Goal: Task Accomplishment & Management: Manage account settings

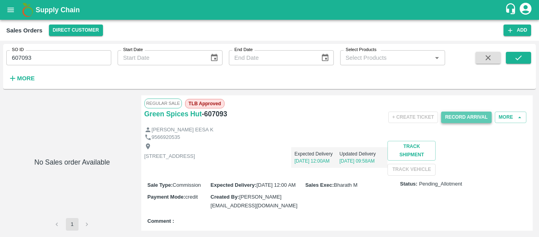
click at [467, 118] on button "Record Arrival" at bounding box center [466, 116] width 51 height 11
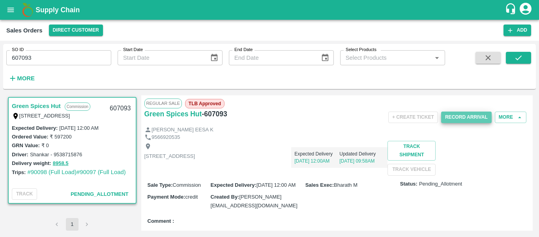
click at [467, 118] on button "Record Arrival" at bounding box center [466, 116] width 51 height 11
click at [470, 117] on button "Record Arrival" at bounding box center [466, 116] width 51 height 11
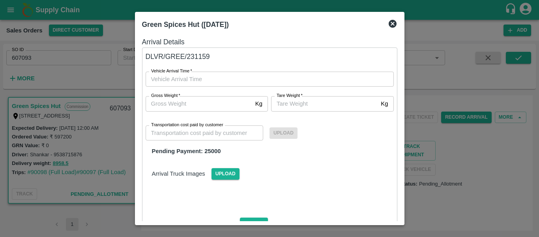
type input "DD/MM/YYYY hh:mm aa"
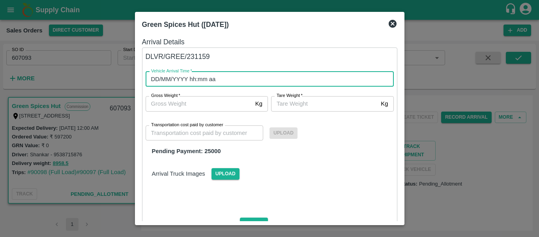
click at [251, 75] on input "DD/MM/YYYY hh:mm aa" at bounding box center [267, 78] width 243 height 15
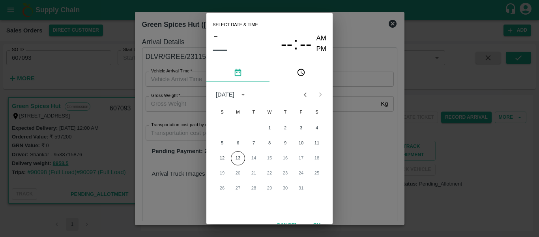
click at [302, 156] on div "12 13 14 15 16 17 18" at bounding box center [269, 158] width 126 height 14
drag, startPoint x: 332, startPoint y: 145, endPoint x: 332, endPoint y: 213, distance: 68.3
click at [332, 213] on div "1 2 3 4 5 6 7 8 9 10 11 12 13 14 15 16 17 18 19 20 21 22 23 24 25 26 27 28 29 3…" at bounding box center [269, 167] width 126 height 95
click at [316, 159] on div "12 13 14 15 16 17 18" at bounding box center [269, 158] width 126 height 14
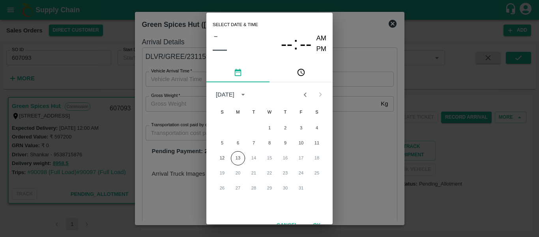
click at [316, 159] on div "12 13 14 15 16 17 18" at bounding box center [269, 158] width 126 height 14
click at [218, 50] on span "––" at bounding box center [220, 49] width 14 height 16
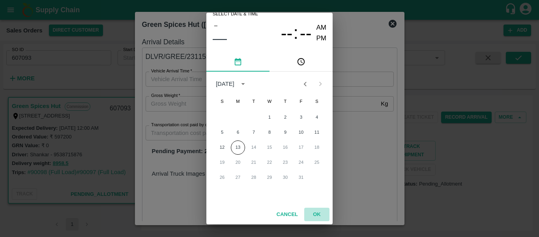
click at [317, 212] on button "OK" at bounding box center [316, 214] width 25 height 14
type input "DD/MM/YYYY hh:mm aa"
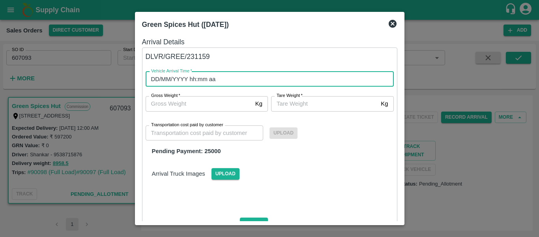
click at [154, 82] on input "DD/MM/YYYY hh:mm aa" at bounding box center [267, 78] width 243 height 15
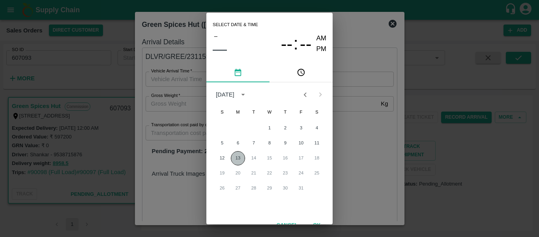
click at [236, 157] on button "13" at bounding box center [238, 158] width 14 height 14
type input "[DATE] 12:00 AM"
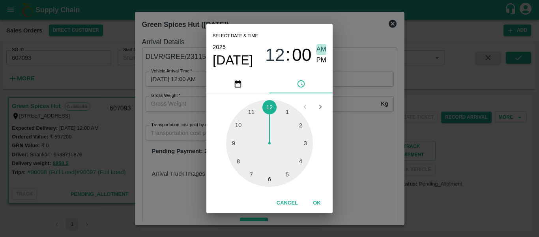
click at [326, 49] on span "AM" at bounding box center [322, 49] width 10 height 11
click at [314, 201] on button "OK" at bounding box center [316, 203] width 25 height 14
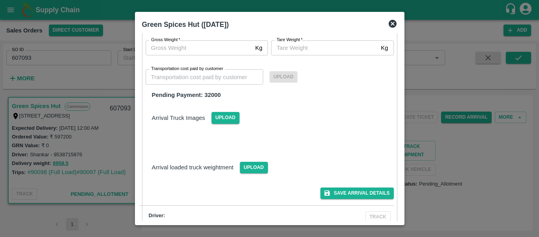
scroll to position [316, 0]
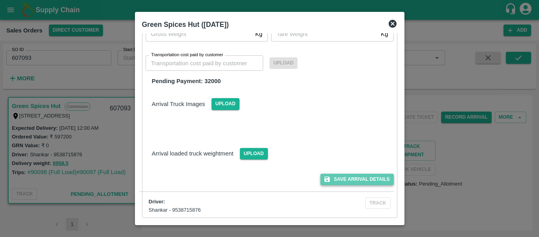
click at [357, 175] on button "Save Arrival Details" at bounding box center [357, 178] width 73 height 11
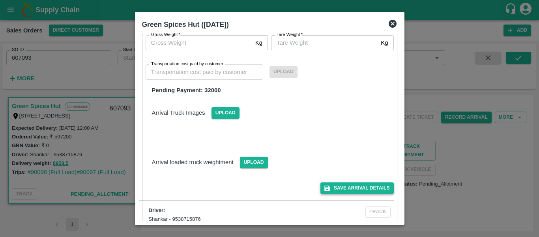
scroll to position [325, 0]
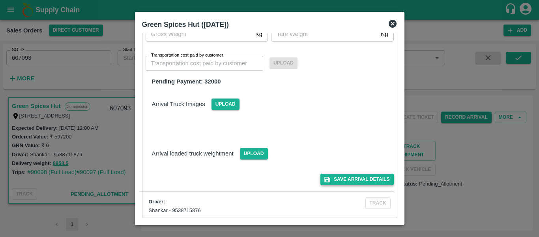
click at [346, 181] on button "Save Arrival Details" at bounding box center [357, 178] width 73 height 11
drag, startPoint x: 401, startPoint y: 161, endPoint x: 401, endPoint y: 116, distance: 45.4
click at [401, 116] on div "Green Spices Hut (16 Oct 2025) Arrival Details DLVR/GREE/231159 Vehicle Arrival…" at bounding box center [270, 118] width 270 height 213
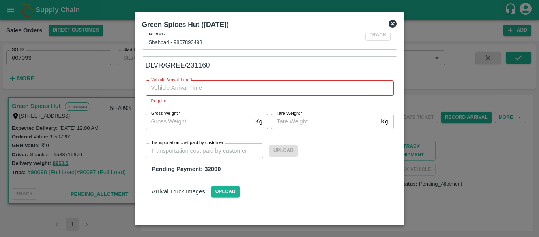
scroll to position [233, 0]
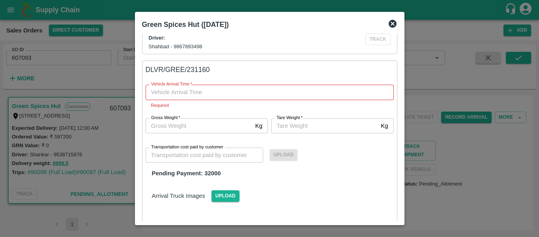
type input "DD/MM/YYYY hh:mm aa"
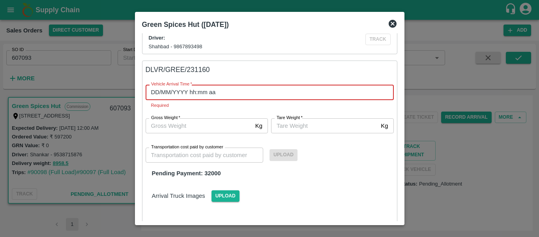
click at [238, 94] on input "DD/MM/YYYY hh:mm aa" at bounding box center [267, 91] width 243 height 15
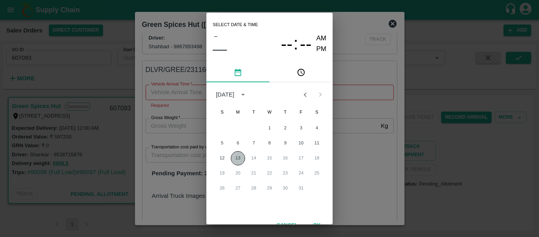
click at [233, 158] on button "13" at bounding box center [238, 158] width 14 height 14
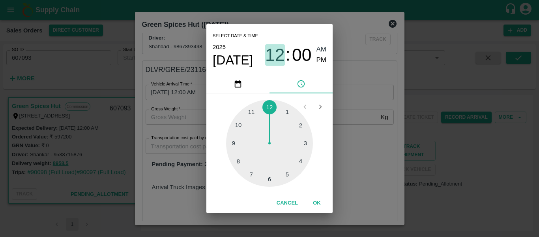
click at [277, 54] on span "12" at bounding box center [275, 55] width 20 height 21
click at [280, 56] on span "12" at bounding box center [275, 55] width 20 height 21
click at [300, 123] on div at bounding box center [269, 142] width 87 height 87
click at [323, 57] on span "PM" at bounding box center [322, 60] width 10 height 11
type input "13/10/2025 02:00 PM"
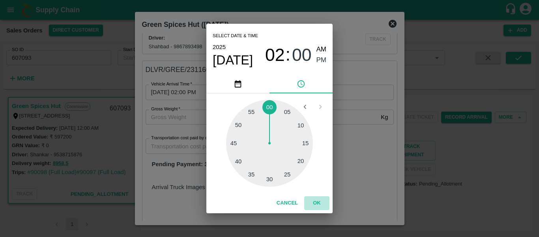
click at [319, 201] on button "OK" at bounding box center [316, 203] width 25 height 14
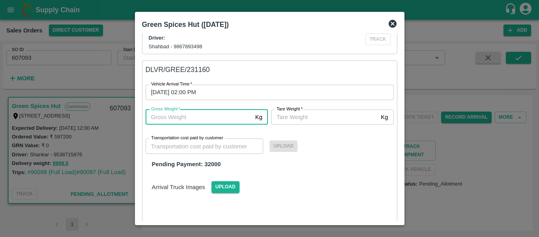
click at [212, 118] on input "Gross Weight   *" at bounding box center [199, 116] width 107 height 15
type input "8900"
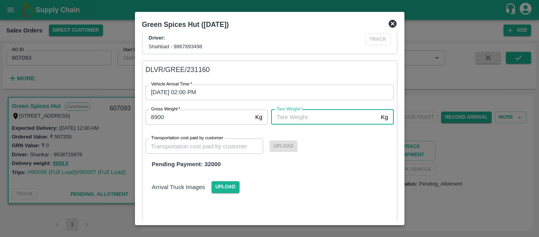
click at [310, 118] on input "Tare Weight   *" at bounding box center [324, 116] width 107 height 15
type input "10000"
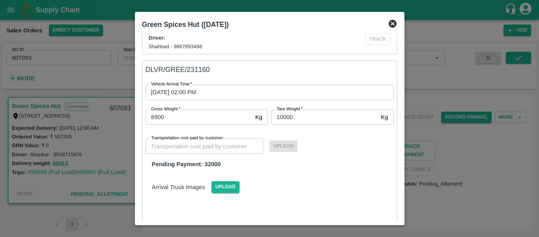
scroll to position [316, 0]
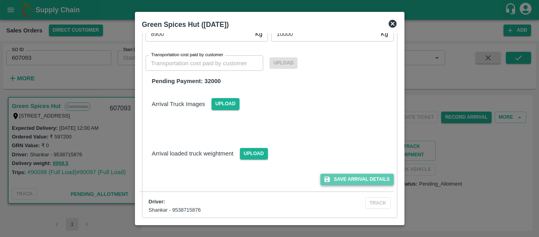
click at [339, 176] on button "Save Arrival Details" at bounding box center [357, 178] width 73 height 11
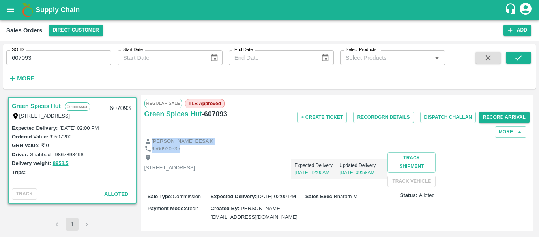
drag, startPoint x: 533, startPoint y: 114, endPoint x: 536, endPoint y: 148, distance: 34.5
click at [536, 148] on div "SO ID 607093 SO ID Start Date Start Date End Date End Date Select Products Sele…" at bounding box center [269, 139] width 539 height 196
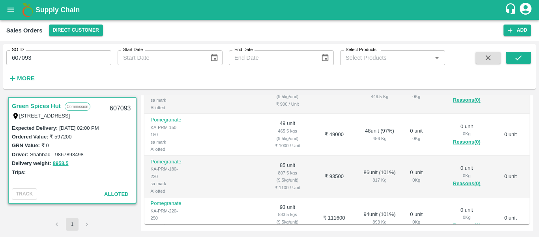
scroll to position [0, 0]
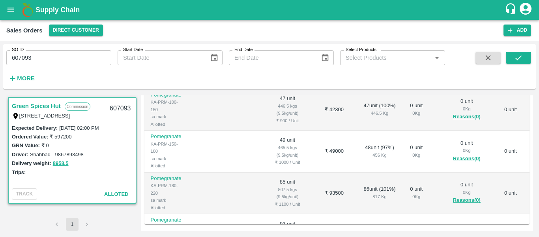
click at [313, 172] on td "₹ 49000" at bounding box center [334, 151] width 43 height 42
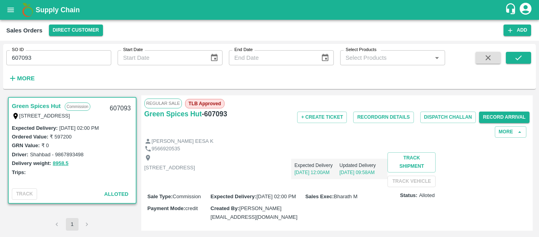
click at [294, 181] on div "Shop no 74, MADURAI MATTUTHAVANI FRUIT MARKET, Madurai, Madurai, Tamil Nadu, 62…" at bounding box center [338, 169] width 386 height 34
click at [384, 119] on button "Record GRN Details" at bounding box center [383, 116] width 60 height 11
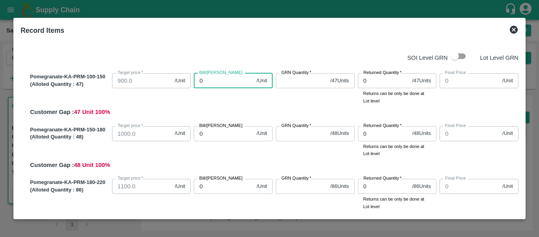
click at [214, 84] on input "0" at bounding box center [224, 80] width 60 height 15
type input "95"
type input "950"
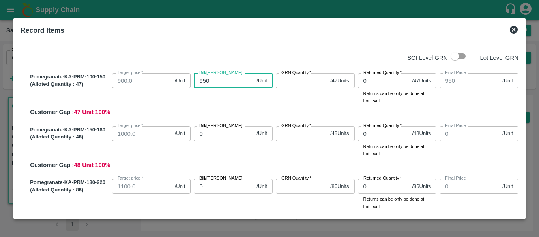
type input "950"
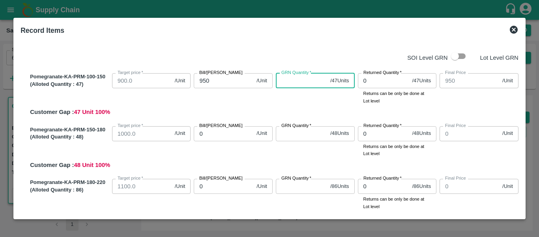
click at [284, 82] on input "GRN Quantity   *" at bounding box center [301, 80] width 51 height 15
type input "47"
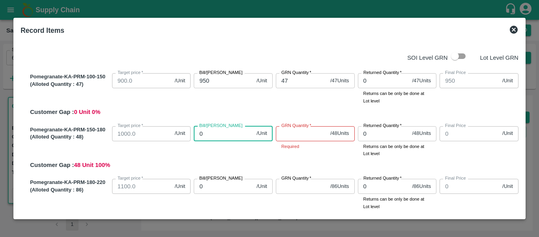
click at [212, 135] on input "0" at bounding box center [224, 133] width 60 height 15
type input "11"
type input "110"
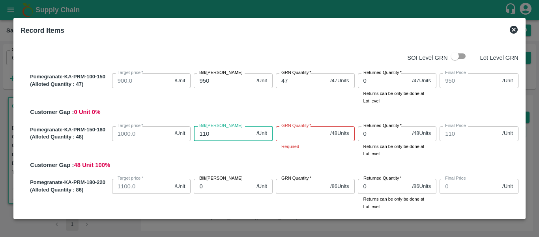
type input "1100"
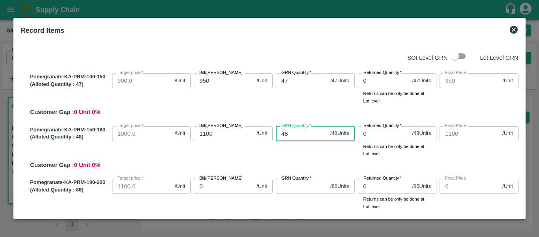
type input "48"
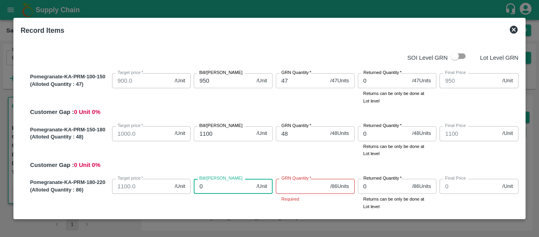
click at [208, 188] on input "0" at bounding box center [224, 185] width 60 height 15
type input "12"
type input "120"
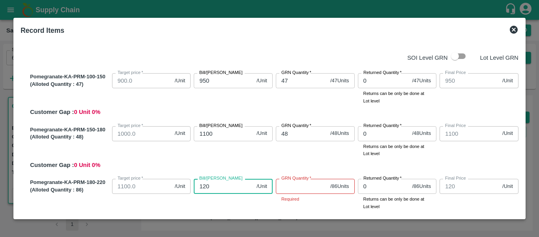
type input "1200"
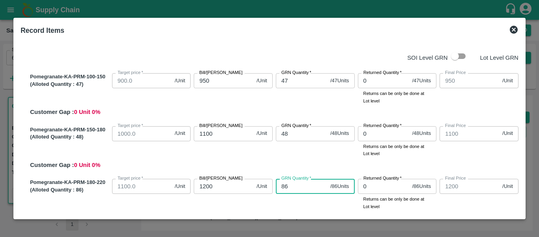
type input "86"
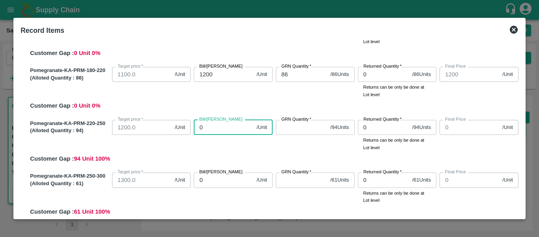
type input "1"
type input "13"
type input "130"
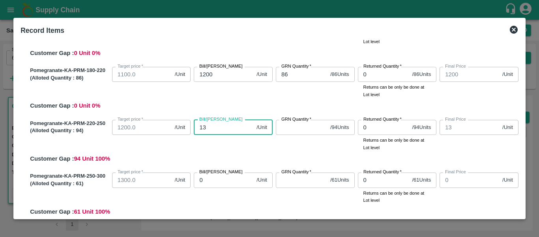
type input "130"
type input "1300"
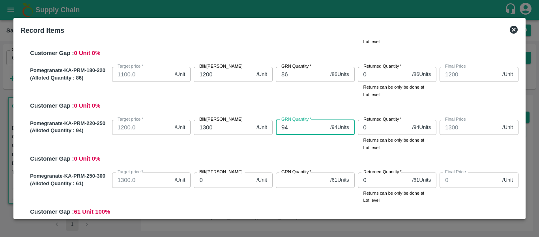
type input "94"
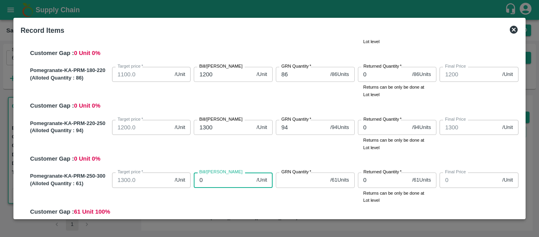
type input "1"
type input "14"
type input "140"
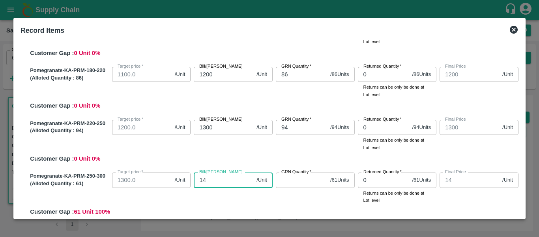
type input "140"
type input "1400"
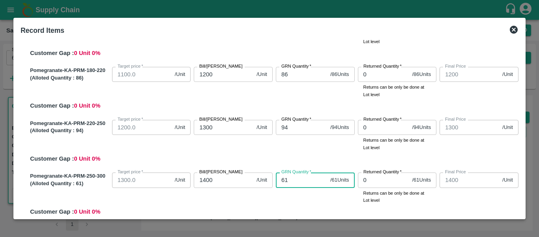
type input "61"
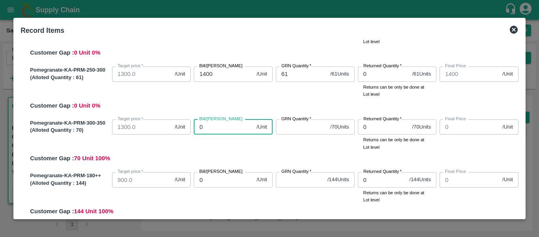
type input "1"
type input "15"
type input "150"
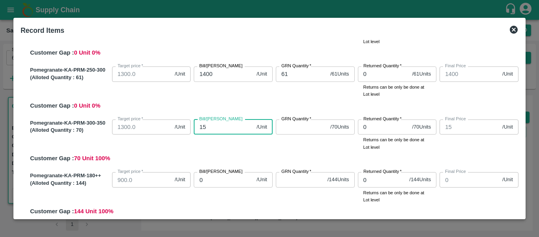
type input "150"
type input "1500"
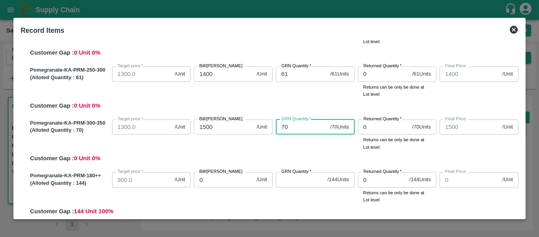
type input "70"
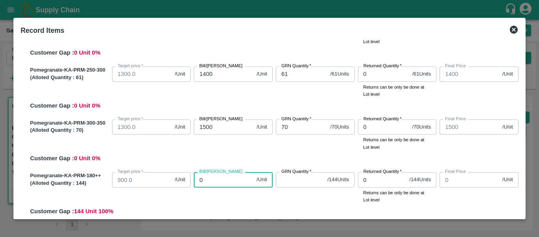
type input "1"
type input "14"
type input "144"
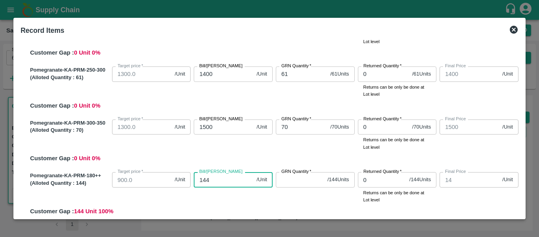
type input "144"
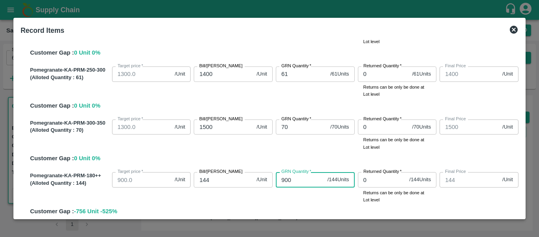
type input "900"
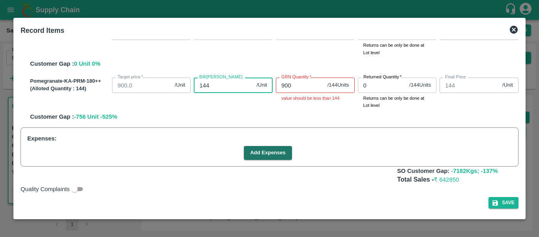
click at [210, 86] on input "144" at bounding box center [224, 84] width 60 height 15
type input "9"
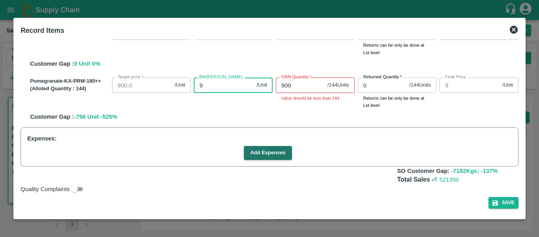
type input "90"
type input "900"
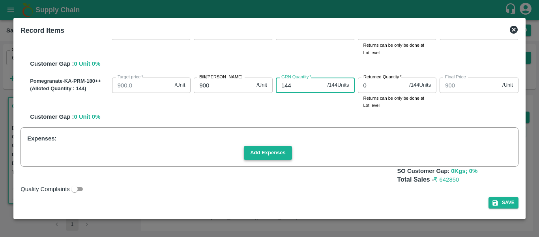
type input "144"
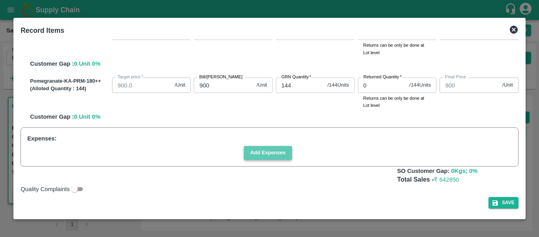
click at [267, 154] on button "Add Expenses" at bounding box center [268, 153] width 48 height 14
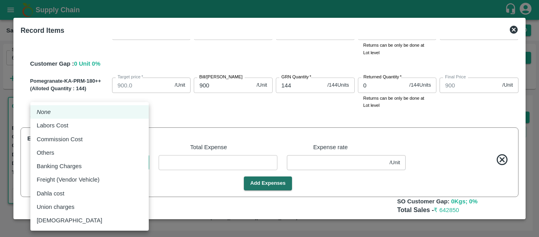
click at [109, 161] on body "Supply Chain Sales Orders Direct Customer Add SO ID 607093 SO ID Start Date Sta…" at bounding box center [269, 118] width 539 height 237
click at [107, 177] on div "Freight (Vendor Vehicle)" at bounding box center [90, 179] width 106 height 9
type input "Freight (Vendor Vehicle)"
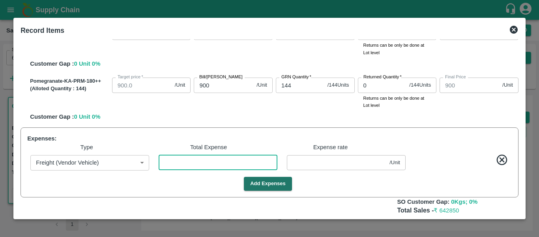
click at [178, 162] on input "number" at bounding box center [218, 162] width 119 height 15
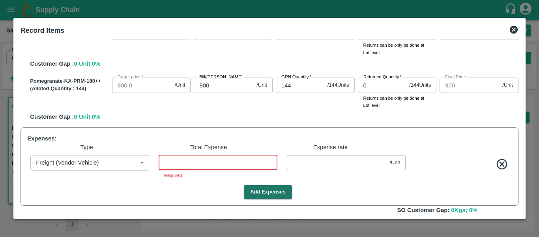
type input "1299.9982"
type input "1399.9982"
type input "1499.9982"
type input "899.9982"
type input "949.9982"
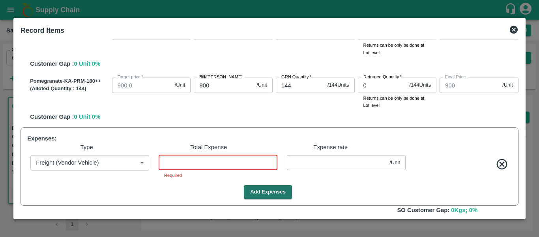
type input "1099.9982"
type input "1199.9982"
type input "1"
type input "0.00182"
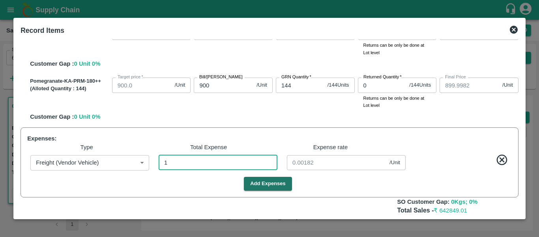
type input "16"
type input "1299.9709"
type input "1399.9709"
type input "1499.9709"
type input "899.9709"
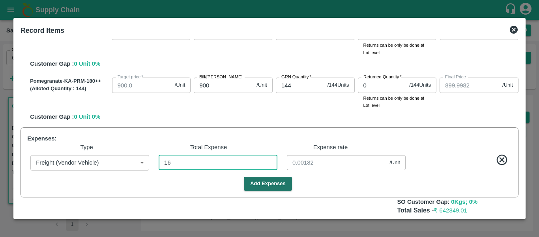
type input "949.9709"
type input "1099.9709"
type input "1199.9709"
type input "0.02909"
type input "1299.7091"
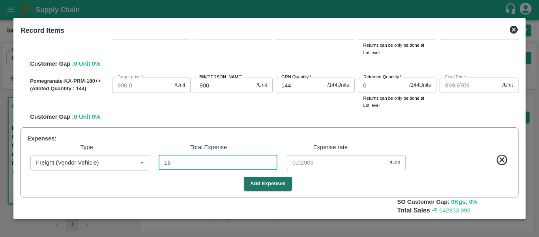
type input "1399.7091"
type input "1499.7091"
type input "899.7091"
type input "949.7091"
type input "1099.7091"
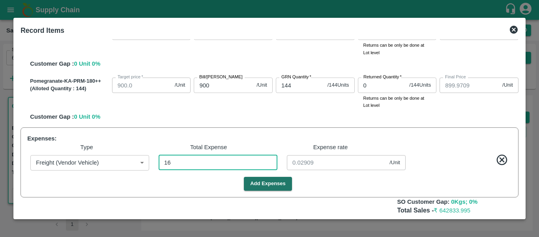
type input "1199.7091"
type input "160"
type input "0.29091"
type input "1297.0909"
type input "1397.0909"
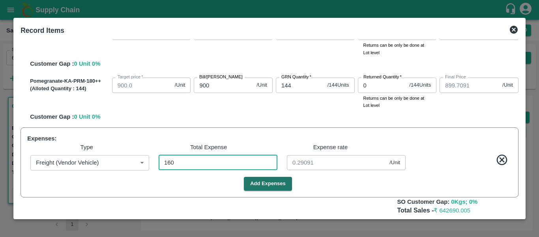
type input "1497.0909"
type input "897.0909"
type input "947.0909"
type input "1097.0909"
type input "1197.0909"
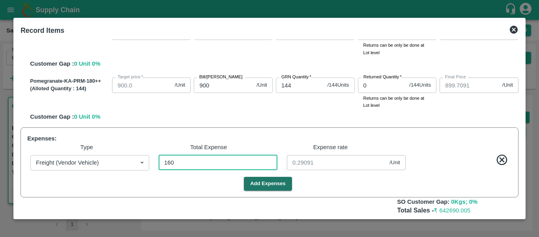
type input "1600"
type input "2.90909"
type input "1270.9091"
type input "1370.9091"
type input "1470.9091"
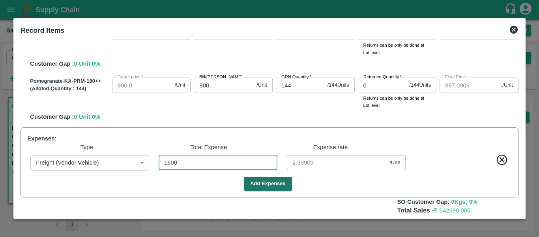
type input "870.9091"
type input "920.9091"
type input "1070.9091"
type input "1170.9091"
type input "16000"
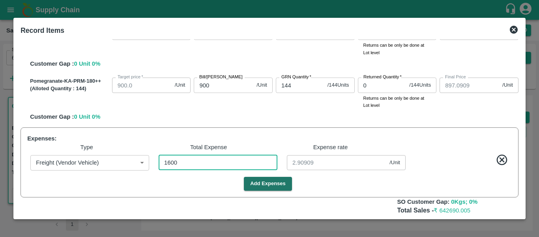
type input "29.09091"
type input "16000"
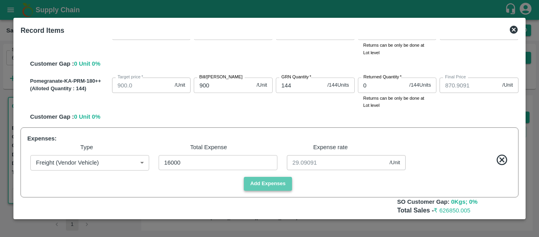
click at [289, 181] on button "Add Expenses" at bounding box center [268, 183] width 48 height 14
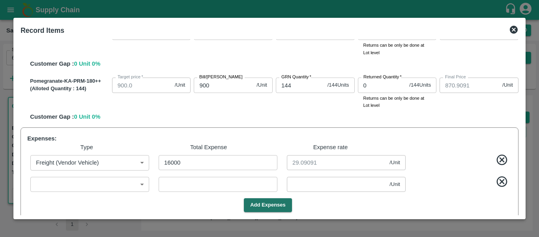
click at [138, 184] on body "Supply Chain Sales Orders Direct Customer Add SO ID 607093 SO ID Start Date Sta…" at bounding box center [269, 118] width 539 height 237
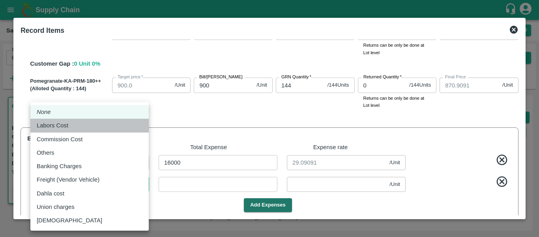
click at [75, 123] on div "Labors Cost" at bounding box center [90, 125] width 106 height 9
type input "Labors Cost"
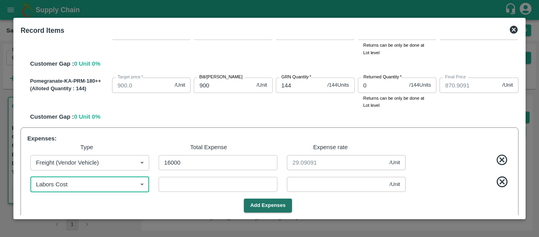
click at [196, 184] on input "number" at bounding box center [218, 183] width 119 height 15
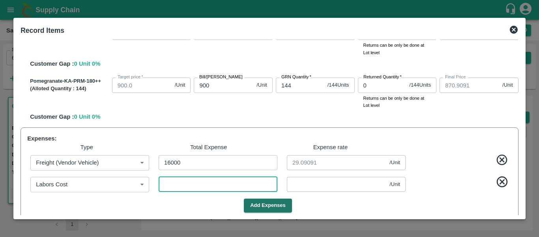
type input "1270.9054"
type input "1370.9054"
type input "1470.9054"
type input "870.9054"
type input "920.9054"
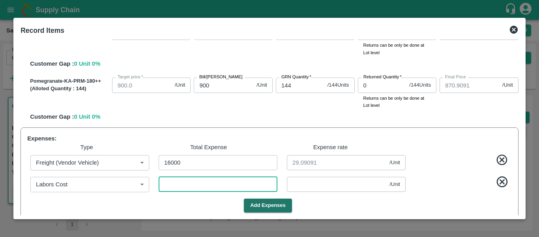
type input "1070.9054"
type input "1170.9054"
type input "2"
type input "0.00364"
type input "1270.86"
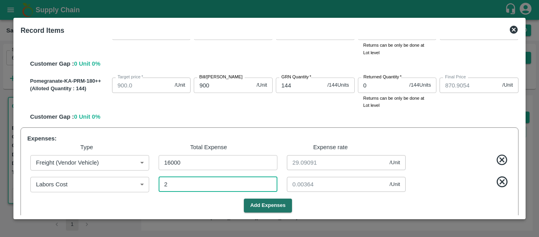
type input "1370.86"
type input "1470.86"
type input "870.86"
type input "920.86"
type input "1070.86"
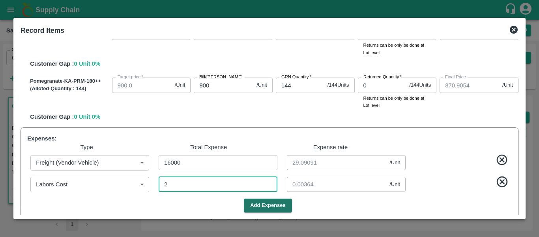
type input "1170.86"
type input "27"
type input "0.04909"
type input "275"
type input "1270.4091"
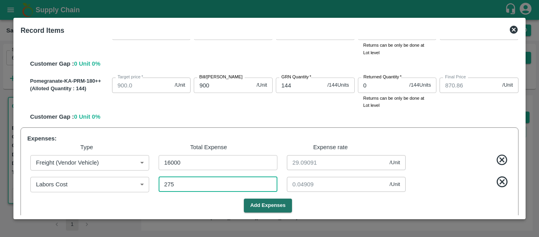
type input "1370.4091"
type input "1470.4091"
type input "870.4091"
type input "920.4091"
type input "1070.4091"
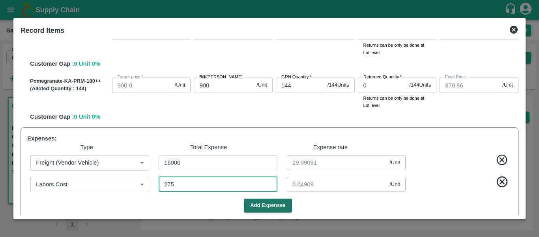
type input "1170.4091"
type input "0.5"
type input "2750"
type input "1265.9091"
type input "1365.9091"
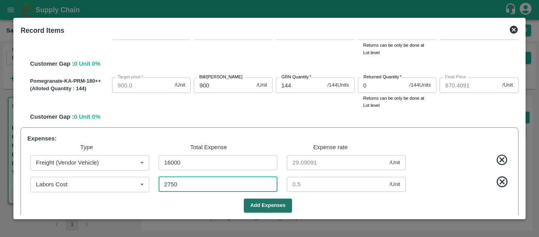
type input "1465.9091"
type input "865.9091"
type input "915.9091"
type input "1065.9091"
type input "1165.9091"
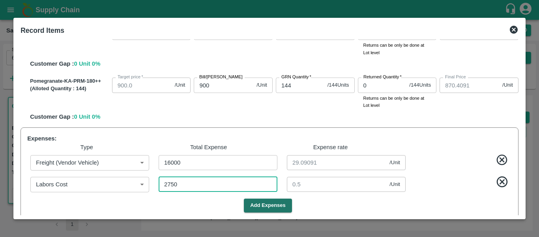
type input "5"
type input "2750"
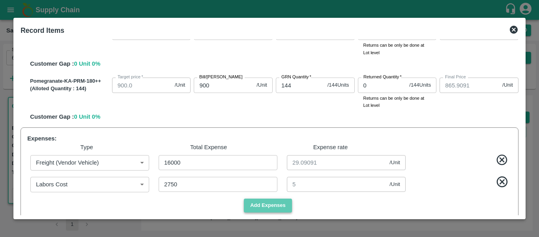
click at [283, 200] on button "Add Expenses" at bounding box center [268, 205] width 48 height 14
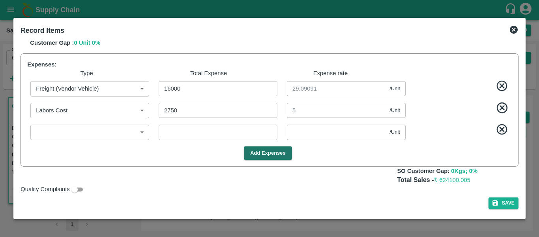
click at [88, 134] on body "Supply Chain Sales Orders Direct Customer Add SO ID 607093 SO ID Start Date Sta…" at bounding box center [269, 118] width 539 height 237
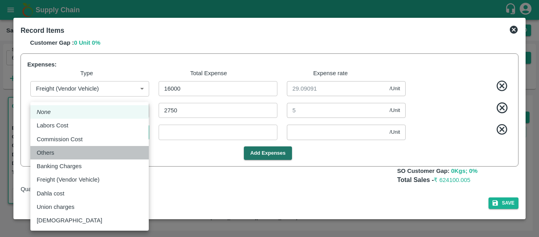
click at [89, 149] on div "Others" at bounding box center [90, 152] width 106 height 9
type input "Others"
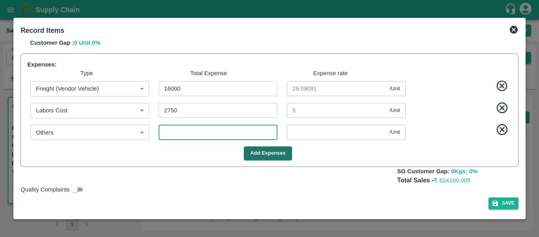
click at [180, 132] on input "number" at bounding box center [218, 131] width 119 height 15
type input "1265.9036"
type input "1365.9036"
type input "1465.9036"
type input "865.9036"
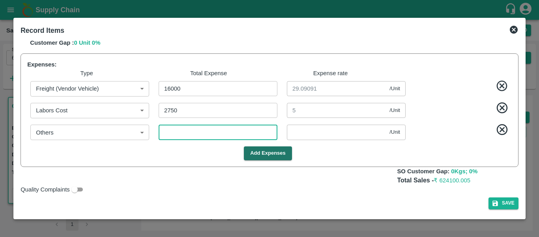
type input "915.9036"
type input "1065.9036"
type input "1165.9036"
type input "3"
type input "0.00545"
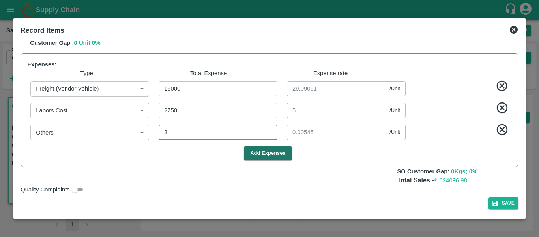
type input "39"
type input "1265.8382"
type input "1365.8382"
type input "1465.8382"
type input "865.8382"
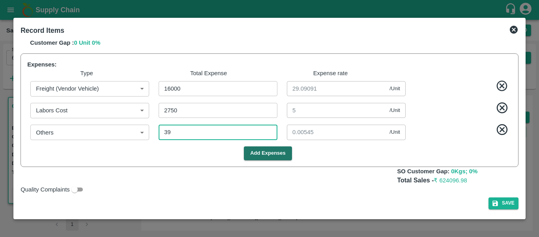
type input "915.8382"
type input "1065.8382"
type input "1165.8382"
type input "0.07091"
type input "390"
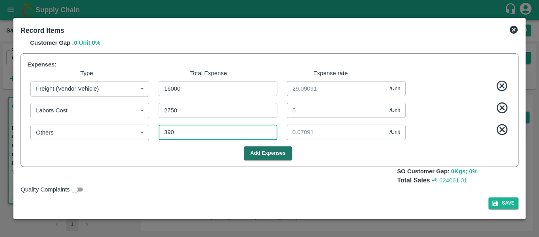
type input "1265.2"
type input "1365.2"
type input "1465.2"
type input "865.2"
type input "915.2"
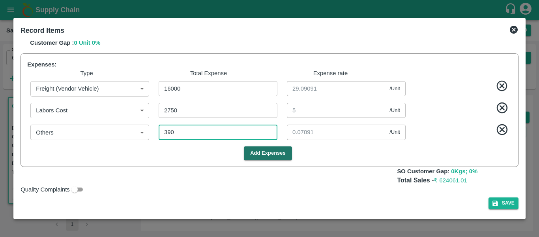
type input "1065.2"
type input "1165.2"
type input "0.70909"
type input "390"
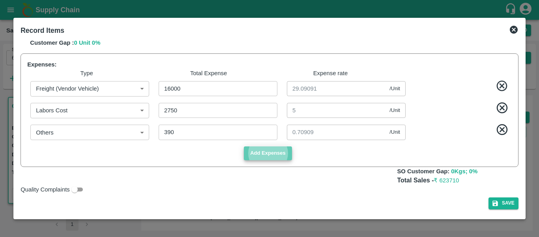
click at [269, 160] on button "Add Expenses" at bounding box center [268, 153] width 48 height 14
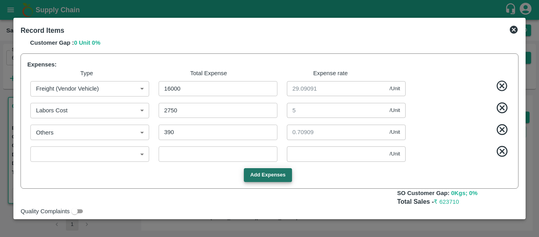
click at [89, 155] on body "Supply Chain Sales Orders Direct Customer Add SO ID 607093 SO ID Start Date Sta…" at bounding box center [269, 118] width 539 height 237
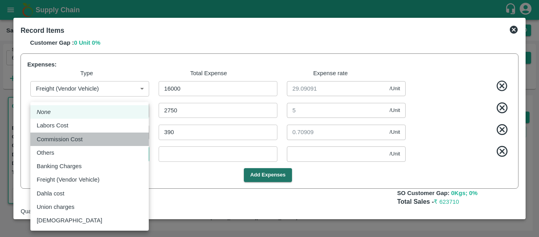
click at [89, 141] on div "Commission Cost" at bounding box center [90, 139] width 106 height 9
type input "Commission Cost"
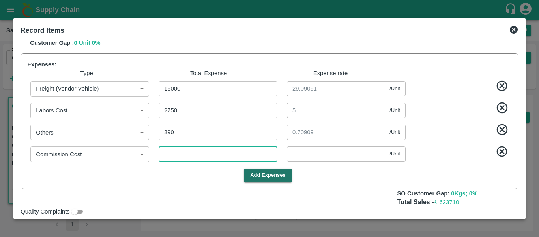
click at [205, 158] on input "number" at bounding box center [218, 153] width 119 height 15
type input "6"
type input "1265.1891"
type input "1365.1891"
type input "1465.1891"
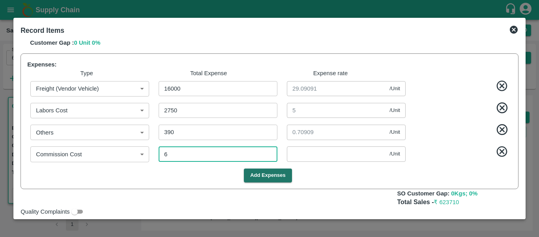
type input "865.1891"
type input "915.1891"
type input "1065.1891"
type input "1165.1891"
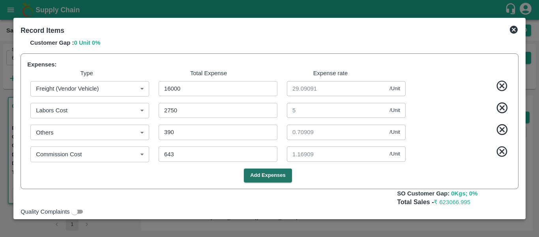
scroll to position [408, 0]
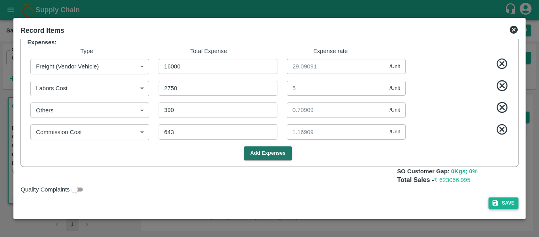
click at [505, 205] on button "Save" at bounding box center [504, 202] width 30 height 11
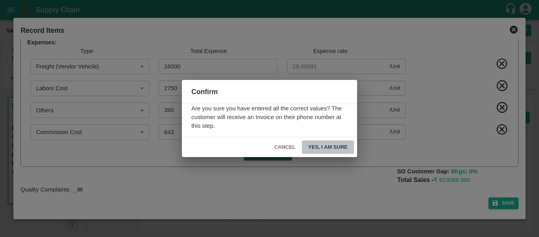
click at [341, 146] on button "Yes, I am sure" at bounding box center [328, 147] width 52 height 14
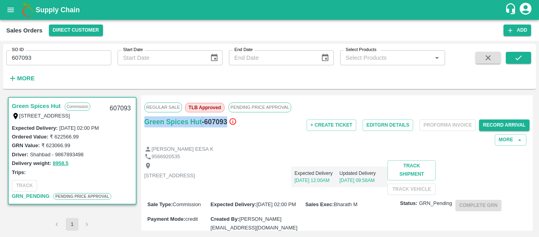
drag, startPoint x: 226, startPoint y: 120, endPoint x: 143, endPoint y: 127, distance: 83.2
click at [143, 127] on div "Regular Sale TLB Approved PENDING PRICE APPROVAL Green Spices Hut - 607093 + Cr…" at bounding box center [337, 162] width 392 height 135
copy div "Green Spices Hut - 607093"
click at [367, 159] on div "9566920535" at bounding box center [338, 157] width 386 height 8
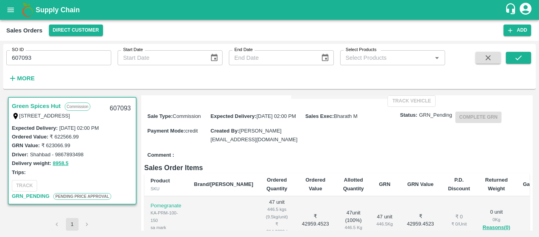
scroll to position [0, 0]
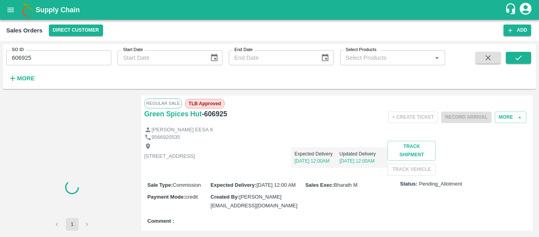
click at [327, 175] on div "Shop no 74, MADURAI MATTUTHAVANI FRUIT MARKET, Madurai, Madurai, Tamil Nadu, 62…" at bounding box center [338, 158] width 386 height 34
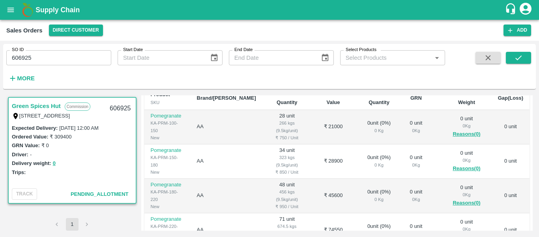
scroll to position [126, 0]
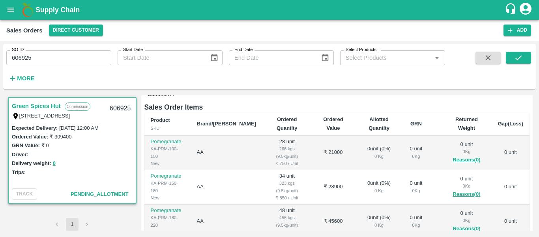
click at [312, 170] on td "₹ 21000" at bounding box center [333, 152] width 43 height 34
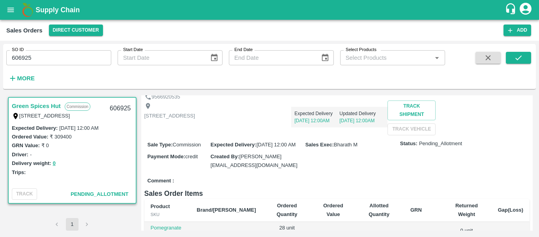
scroll to position [11, 0]
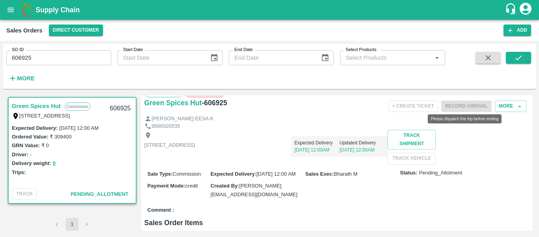
click at [464, 109] on div "Please dispatch the trip before ending" at bounding box center [464, 116] width 75 height 15
drag, startPoint x: 533, startPoint y: 131, endPoint x: 533, endPoint y: 118, distance: 13.0
click at [533, 118] on div "Green Spices Hut Commission Shop no 74, MADURAI MATTUTHAVANI FRUIT MARKET, Madu…" at bounding box center [269, 162] width 533 height 141
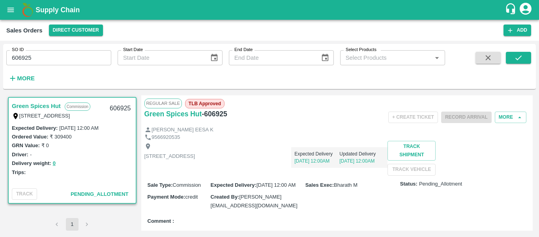
click at [305, 132] on div "[PERSON_NAME] EESA K" at bounding box center [338, 130] width 386 height 8
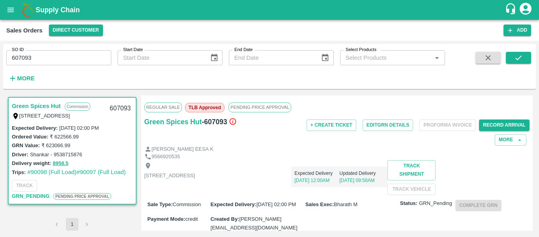
click at [242, 125] on div "Green Spices Hut - 607093" at bounding box center [209, 121] width 128 height 11
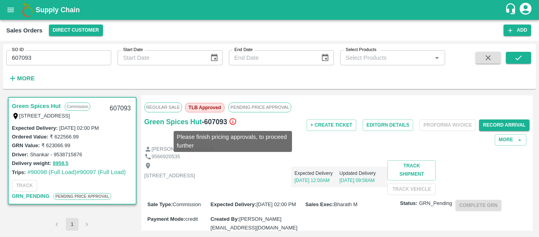
click at [233, 122] on icon at bounding box center [232, 121] width 7 height 7
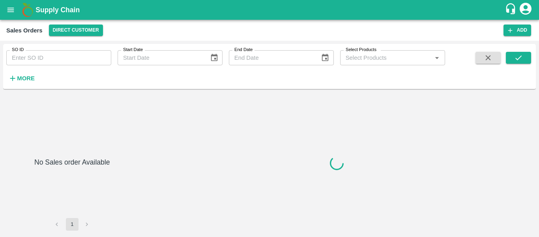
type input "606047"
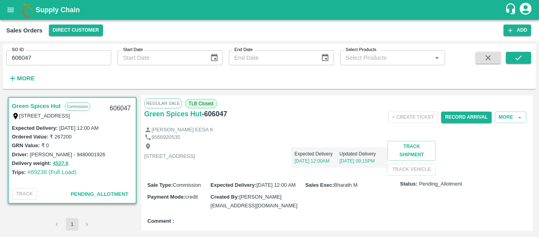
click at [330, 124] on div "+ Create Ticket Record Arrival More" at bounding box center [401, 117] width 257 height 18
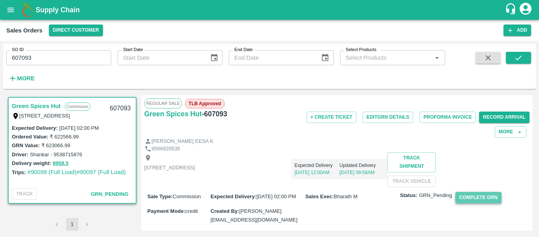
click at [471, 203] on button "Complete GRN" at bounding box center [479, 196] width 46 height 11
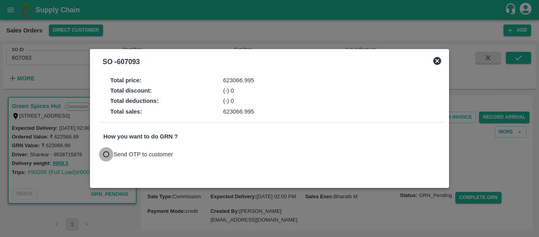
click at [106, 151] on input "Send OTP to customer" at bounding box center [106, 154] width 15 height 15
radio input "true"
click at [200, 154] on button "Send OTP" at bounding box center [195, 153] width 32 height 11
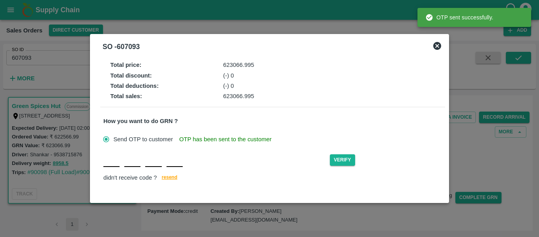
click at [112, 164] on input "text" at bounding box center [111, 159] width 16 height 14
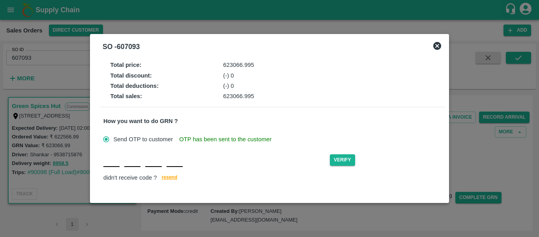
type input "y"
type input "e"
type input "Y"
type input "E"
type input "B"
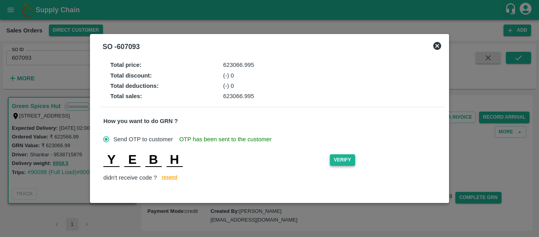
type input "H"
click at [349, 162] on button "Verify" at bounding box center [342, 159] width 25 height 11
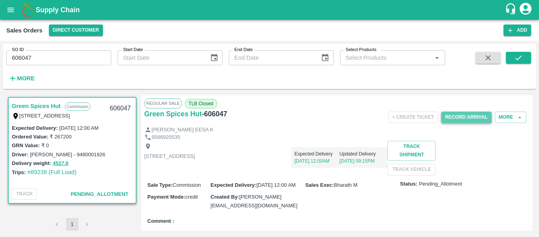
click at [466, 116] on button "Record Arrival" at bounding box center [466, 116] width 51 height 11
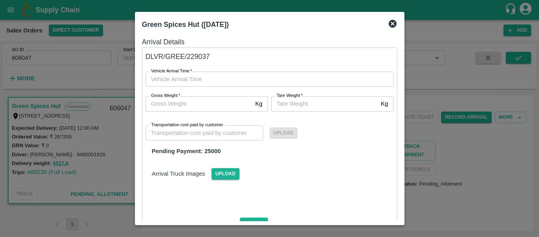
type input "DD/MM/YYYY hh:mm aa"
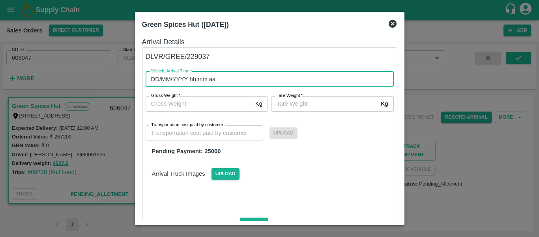
click at [281, 79] on input "DD/MM/YYYY hh:mm aa" at bounding box center [267, 78] width 243 height 15
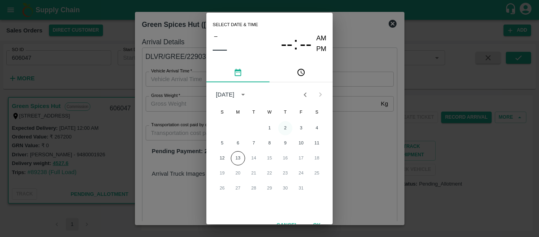
click at [284, 129] on button "2" at bounding box center [285, 128] width 14 height 14
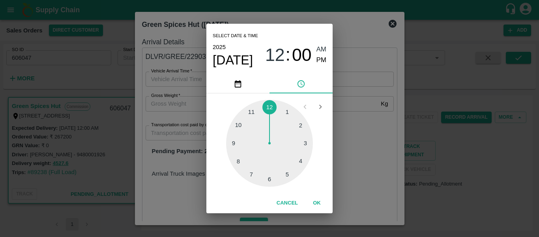
type input "02/10/2025 12:00 AM"
click at [323, 46] on span "AM" at bounding box center [322, 49] width 10 height 11
click at [318, 199] on button "OK" at bounding box center [316, 203] width 25 height 14
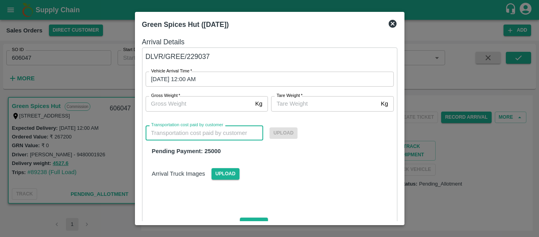
click at [190, 137] on input "Transportation cost paid by customer" at bounding box center [205, 132] width 118 height 15
type input "25000"
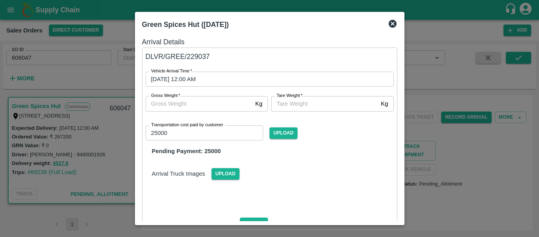
scroll to position [69, 0]
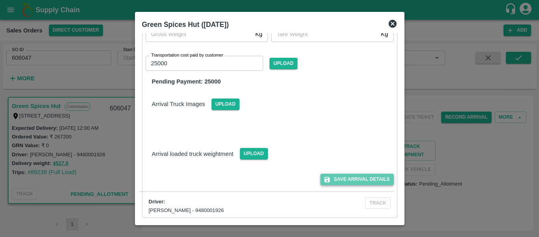
click at [344, 180] on button "Save Arrival Details" at bounding box center [357, 178] width 73 height 11
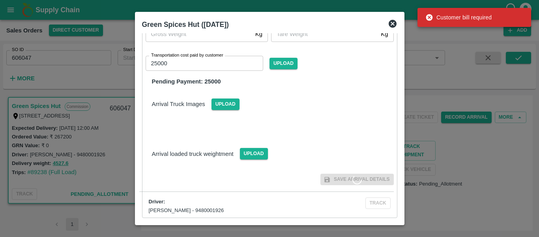
click at [344, 180] on span "Save Arrival Details" at bounding box center [357, 178] width 73 height 11
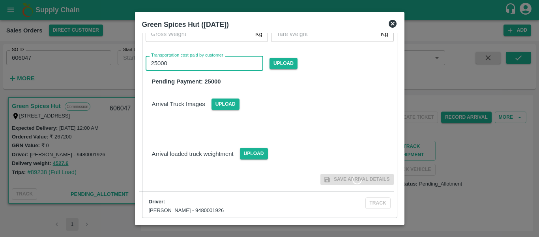
click at [221, 60] on input "25000" at bounding box center [205, 63] width 118 height 15
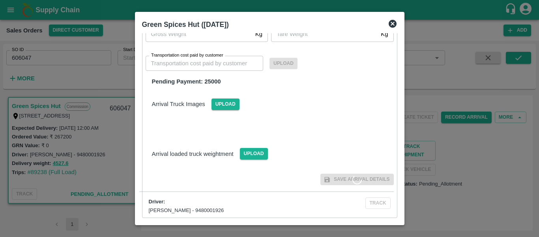
click at [396, 25] on icon at bounding box center [392, 23] width 9 height 9
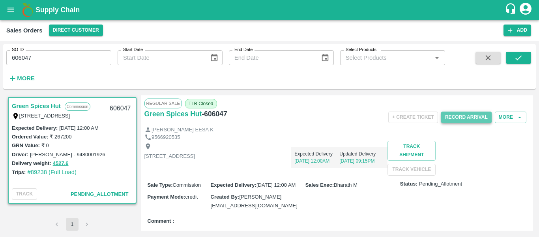
click at [479, 117] on button "Record Arrival" at bounding box center [466, 116] width 51 height 11
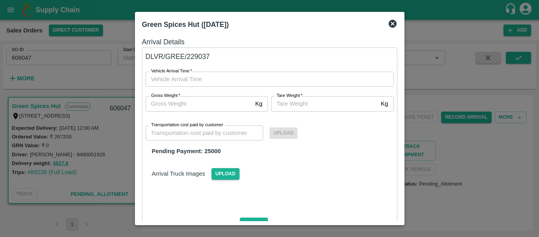
type input "DD/MM/YYYY hh:mm aa"
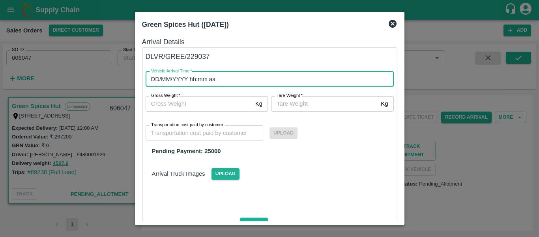
click at [239, 77] on input "DD/MM/YYYY hh:mm aa" at bounding box center [267, 78] width 243 height 15
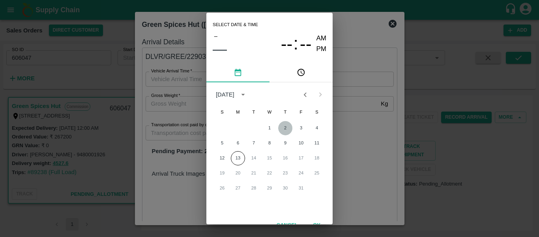
click at [285, 128] on button "2" at bounding box center [285, 128] width 14 height 14
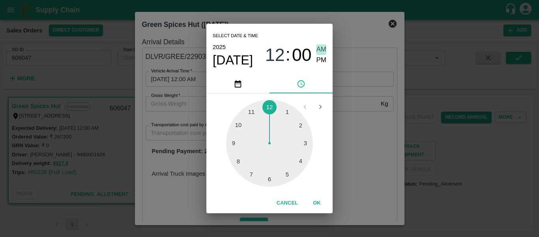
click at [318, 46] on span "AM" at bounding box center [322, 49] width 10 height 11
click at [319, 205] on button "OK" at bounding box center [316, 203] width 25 height 14
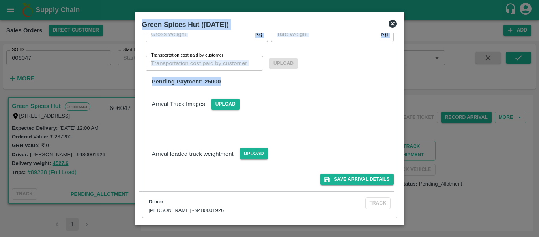
drag, startPoint x: 400, startPoint y: 149, endPoint x: 396, endPoint y: 226, distance: 76.7
click at [396, 226] on div "Green Spices Hut (02 Oct 2025) Arrival Details DLVR/GREE/229037 Vehicle Arrival…" at bounding box center [269, 118] width 539 height 237
click at [358, 176] on button "Save Arrival Details" at bounding box center [357, 178] width 73 height 11
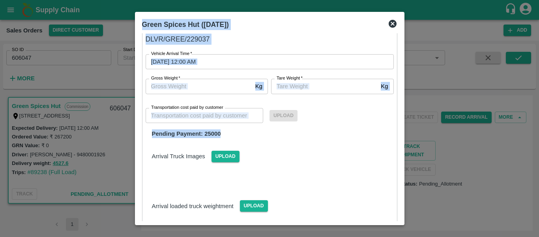
scroll to position [0, 0]
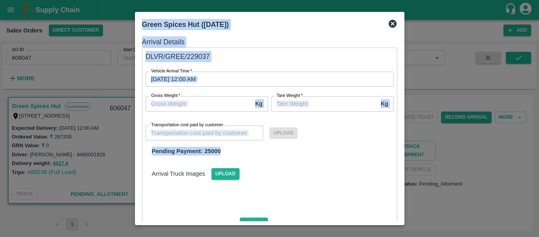
click at [240, 81] on input "02/10/2025 12:00 AM" at bounding box center [267, 78] width 243 height 15
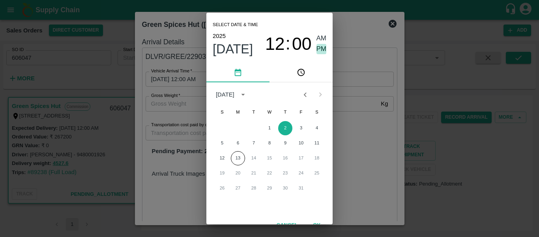
click at [319, 48] on span "PM" at bounding box center [322, 49] width 10 height 11
click at [278, 44] on span "12" at bounding box center [275, 44] width 20 height 21
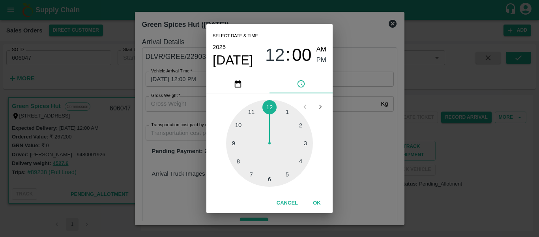
click at [298, 124] on div at bounding box center [269, 142] width 87 height 87
click at [323, 60] on span "PM" at bounding box center [322, 60] width 10 height 11
drag, startPoint x: 323, startPoint y: 60, endPoint x: 316, endPoint y: 197, distance: 137.6
click at [316, 197] on div "Select date & time 2025 Oct 2 02 : 00 AM PM 05 10 15 20 25 30 35 40 45 50 55 00…" at bounding box center [269, 118] width 126 height 189
click at [316, 197] on button "OK" at bounding box center [316, 203] width 25 height 14
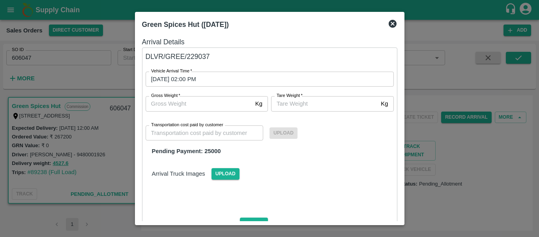
click at [400, 185] on div "Arrival Details DLVR/GREE/229037 Vehicle Arrival Time   * 02/10/2025 02:00 PM V…" at bounding box center [270, 127] width 262 height 188
click at [401, 181] on div "Green Spices Hut (02 Oct 2025) Arrival Details DLVR/GREE/229037 Vehicle Arrival…" at bounding box center [270, 118] width 270 height 213
click at [400, 183] on div "Green Spices Hut (02 Oct 2025) Arrival Details DLVR/GREE/229037 Vehicle Arrival…" at bounding box center [270, 118] width 270 height 213
click at [400, 183] on div "Arrival Details DLVR/GREE/229037 Vehicle Arrival Time   * 02/10/2025 02:00 PM V…" at bounding box center [270, 127] width 262 height 188
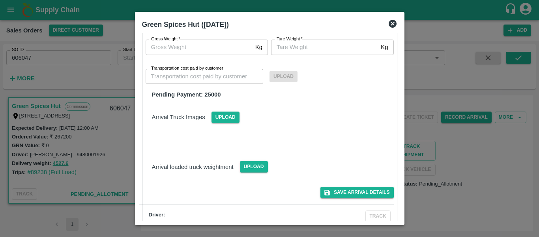
scroll to position [69, 0]
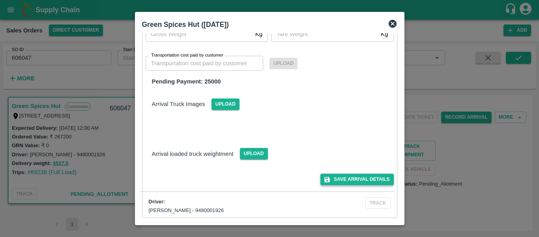
click at [349, 179] on button "Save Arrival Details" at bounding box center [357, 178] width 73 height 11
click at [400, 48] on div "Arrival Details DLVR/GREE/229037 Vehicle Arrival Time   * 02/10/2025 02:00 PM V…" at bounding box center [270, 127] width 262 height 188
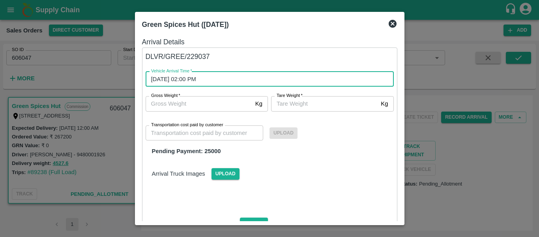
click at [167, 78] on input "02/10/2025 02:00 PM" at bounding box center [267, 78] width 243 height 15
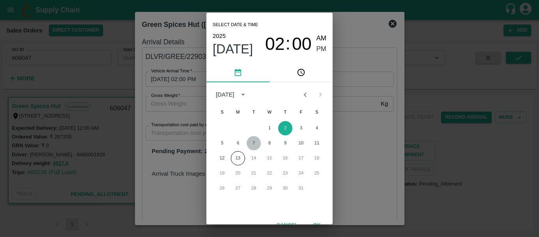
click at [252, 144] on button "7" at bounding box center [254, 143] width 14 height 14
type input "07/10/2025 02:00 PM"
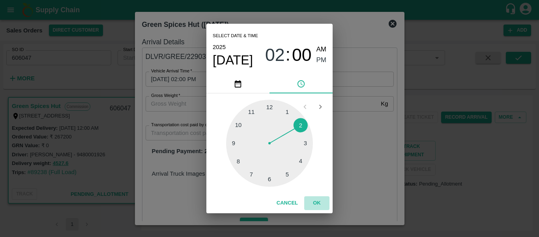
click at [321, 203] on button "OK" at bounding box center [316, 203] width 25 height 14
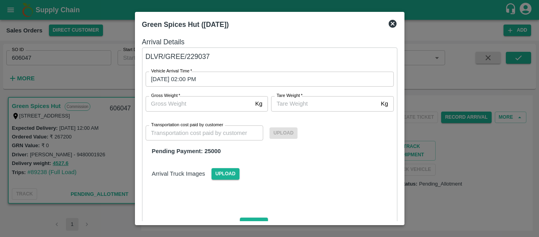
scroll to position [69, 0]
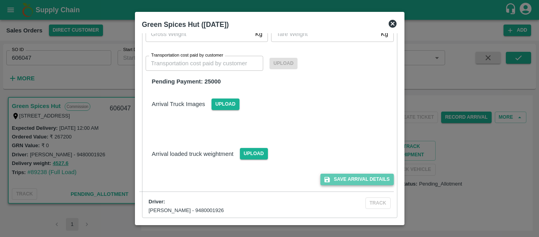
click at [353, 174] on button "Save Arrival Details" at bounding box center [357, 178] width 73 height 11
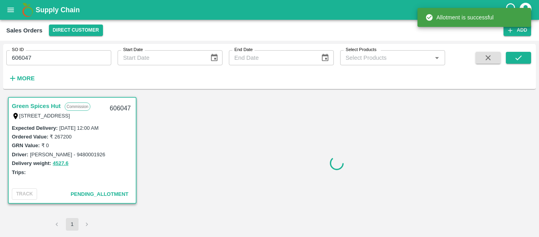
drag, startPoint x: 532, startPoint y: 121, endPoint x: 535, endPoint y: 156, distance: 34.5
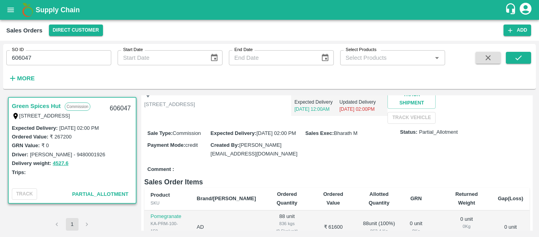
scroll to position [0, 0]
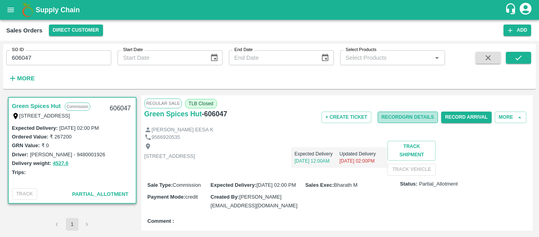
click at [404, 115] on button "Record GRN Details" at bounding box center [408, 116] width 60 height 11
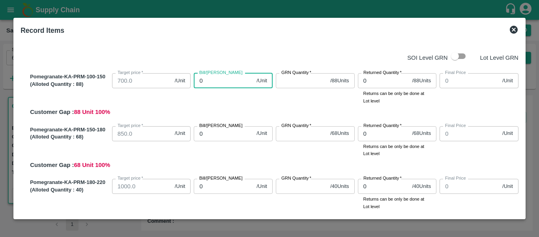
click at [211, 81] on input "0" at bounding box center [224, 80] width 60 height 15
type input "8"
type input "80"
type input "800"
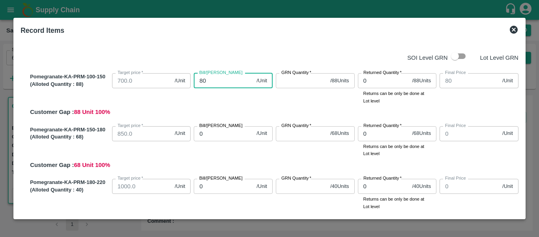
type input "800"
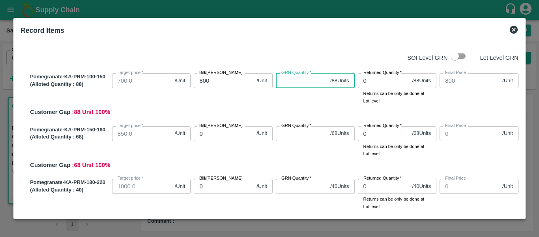
type input "8"
type input "88"
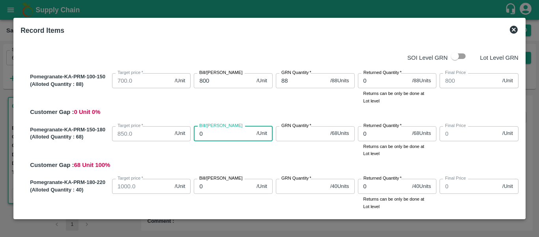
type input "9"
type input "92"
type input "925"
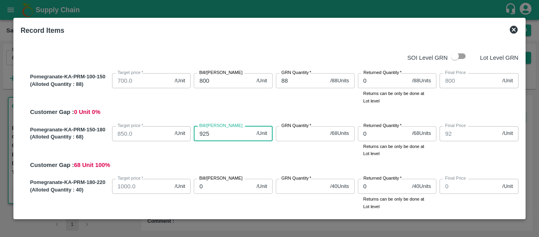
type input "925"
click at [227, 134] on input "925" at bounding box center [224, 133] width 60 height 15
type input "92"
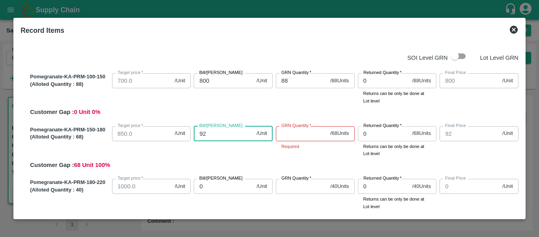
type input "9"
type input "90"
type input "900"
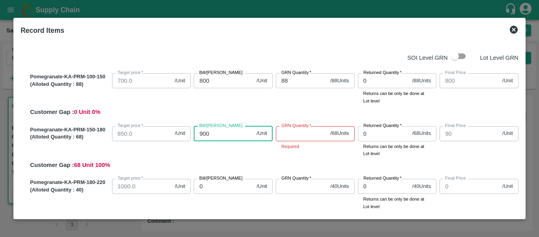
type input "900"
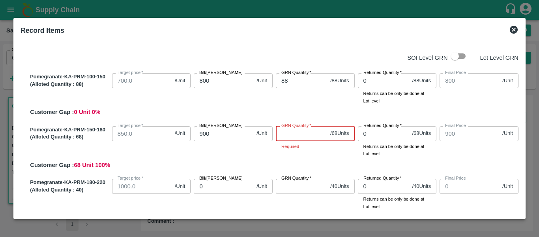
type input "6"
type input "68"
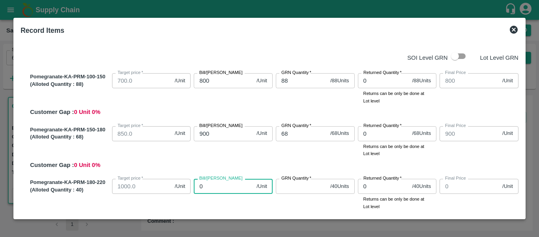
click at [233, 186] on input "0" at bounding box center [224, 185] width 60 height 15
type input "1"
type input "10"
type input "100"
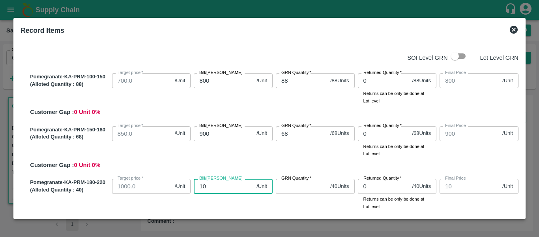
type input "100"
type input "1000"
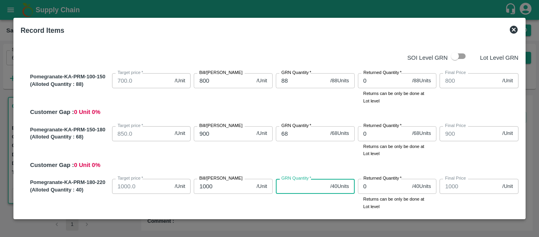
type input "4"
type input "40"
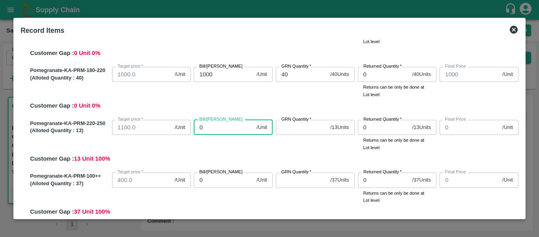
type input "1"
type input "11"
type input "110"
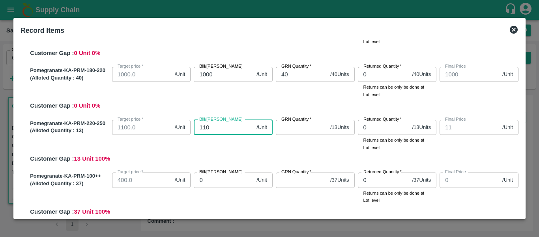
type input "110"
type input "1100"
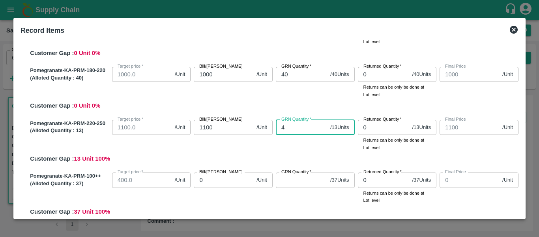
type input "41"
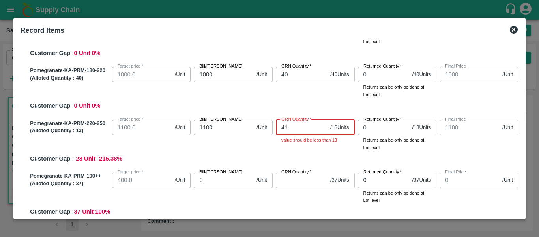
type input "4"
type input "1"
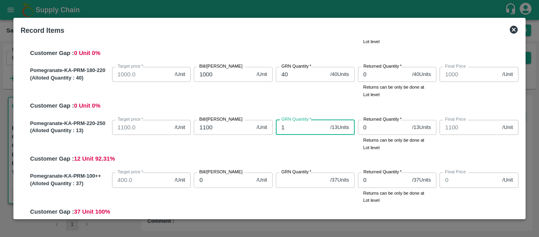
type input "13"
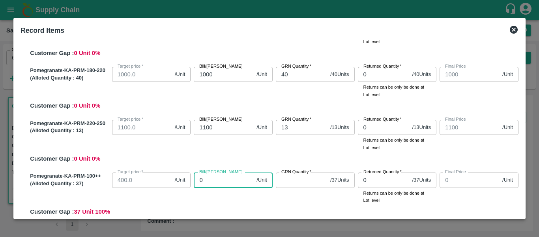
type input "4"
type input "40"
type input "400"
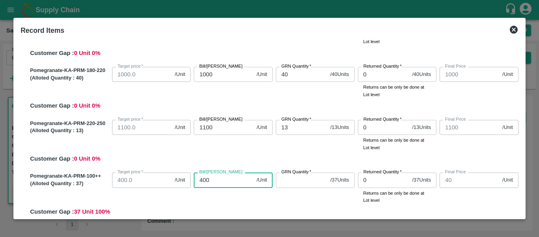
type input "400"
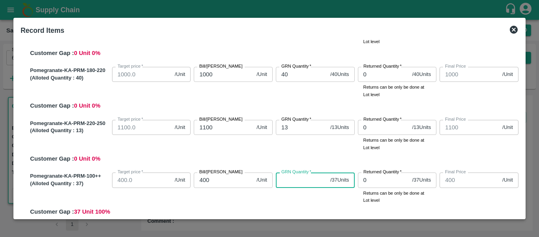
type input "3"
type input "37"
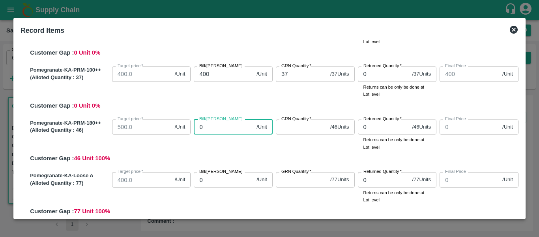
type input "6"
type input "60"
type input "600"
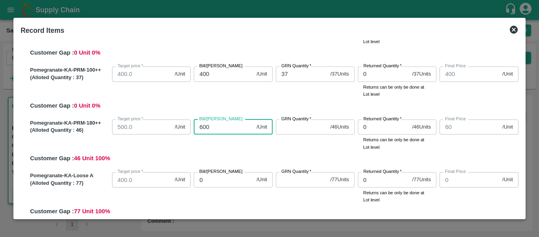
type input "600"
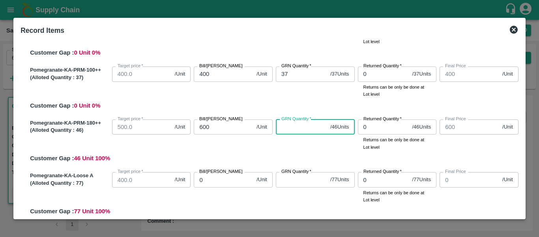
type input "4"
type input "46"
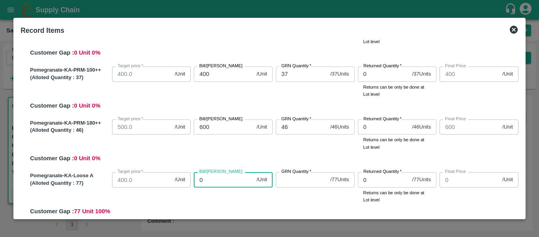
type input "6"
type input "60"
type input "600"
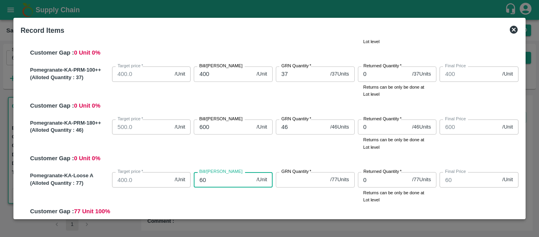
type input "600"
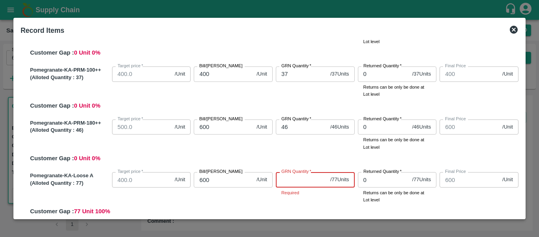
type input "7"
type input "79"
click at [303, 179] on input "79" at bounding box center [301, 179] width 51 height 15
type input "7"
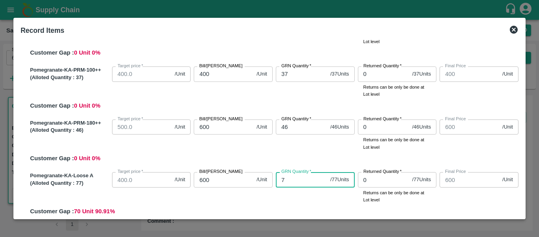
type input "77"
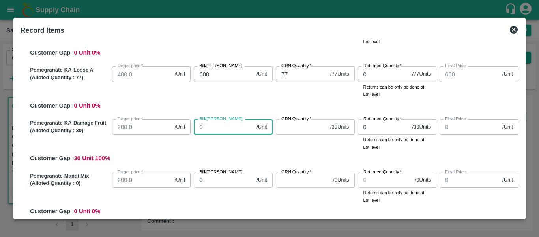
type input "3"
type input "30"
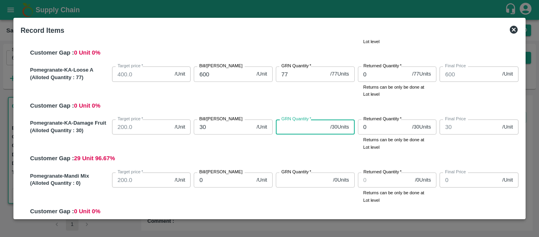
type input "1"
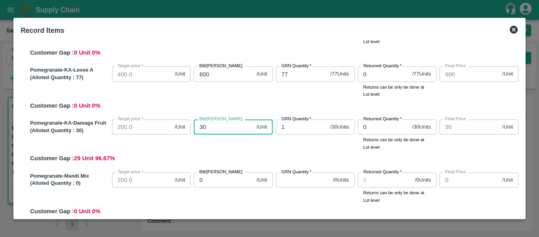
click at [230, 124] on input "30" at bounding box center [224, 126] width 60 height 15
type input "3"
type input "1"
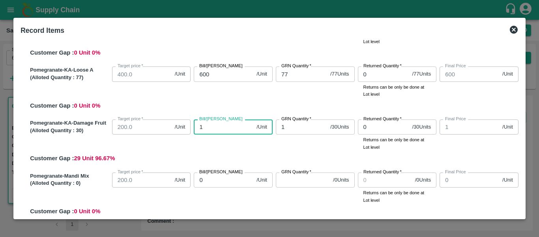
type input "10"
type input "100"
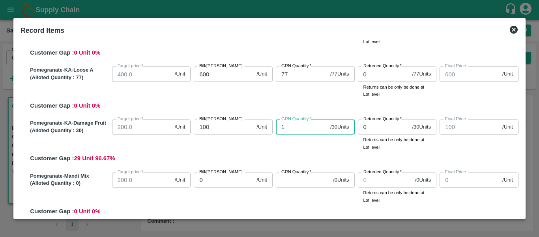
type input "3"
type input "30"
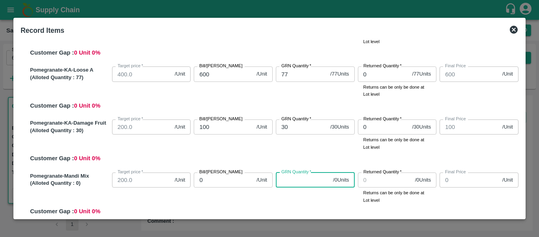
type input "0"
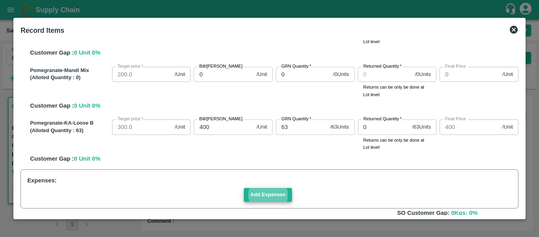
click at [275, 197] on button "Add Expenses" at bounding box center [268, 195] width 48 height 14
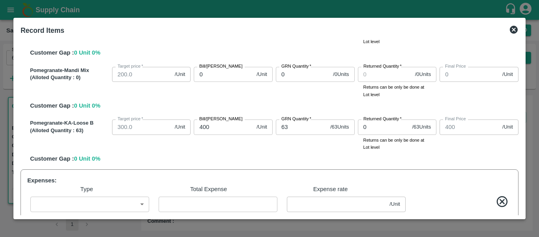
scroll to position [500, 0]
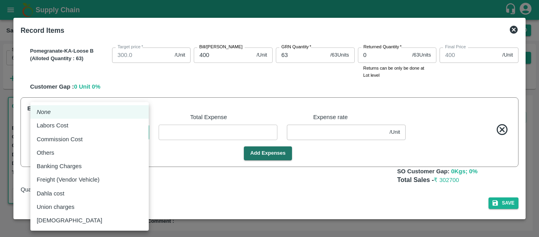
click at [90, 134] on body "Supply Chain Sales Orders Direct Customer Add SO ID 606047 SO ID Start Date Sta…" at bounding box center [269, 118] width 539 height 237
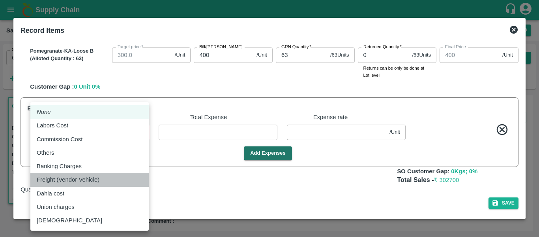
click at [103, 180] on div "Freight (Vendor Vehicle)" at bounding box center [70, 179] width 67 height 9
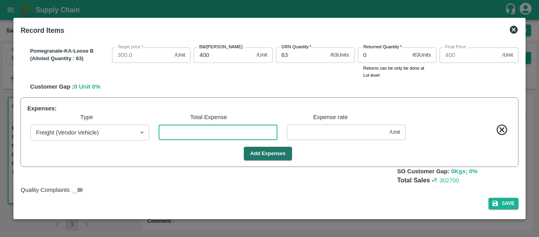
click at [192, 135] on input "number" at bounding box center [218, 131] width 119 height 15
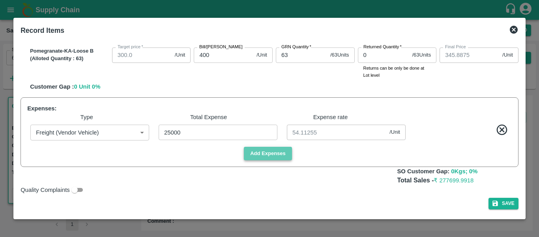
click at [263, 156] on button "Add Expenses" at bounding box center [268, 153] width 48 height 14
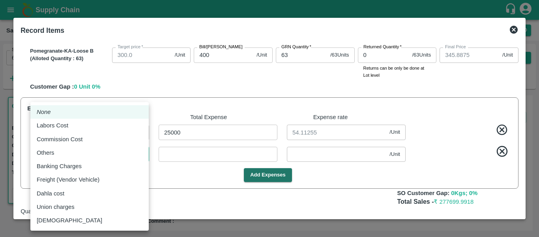
click at [111, 154] on body "Supply Chain Sales Orders Direct Customer Add SO ID 606047 SO ID Start Date Sta…" at bounding box center [269, 118] width 539 height 237
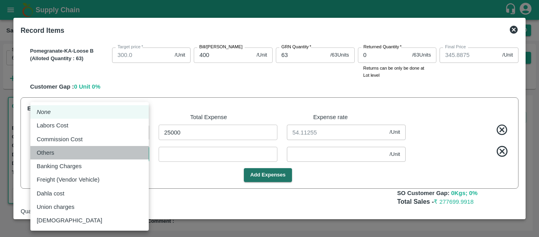
click at [81, 150] on div "Others" at bounding box center [90, 152] width 106 height 9
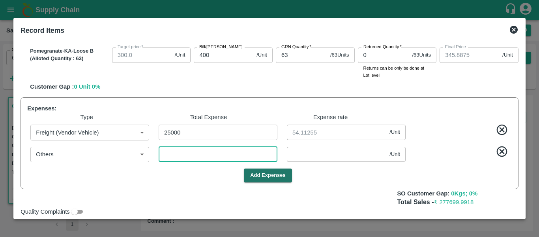
click at [191, 156] on input "number" at bounding box center [218, 153] width 119 height 15
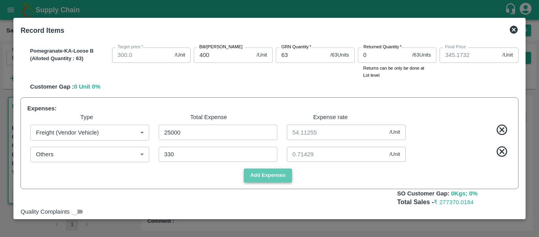
click at [262, 176] on button "Add Expenses" at bounding box center [268, 175] width 48 height 14
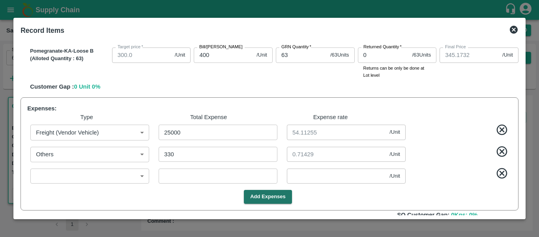
click at [175, 174] on input "number" at bounding box center [218, 175] width 119 height 15
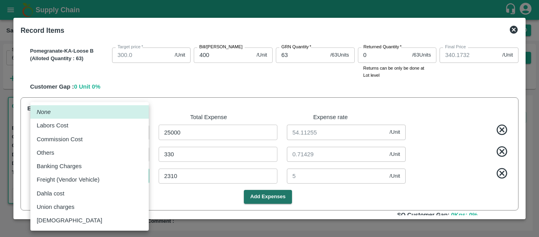
click at [92, 178] on body "Supply Chain Sales Orders Direct Customer Add SO ID 606047 SO ID Start Date Sta…" at bounding box center [269, 118] width 539 height 237
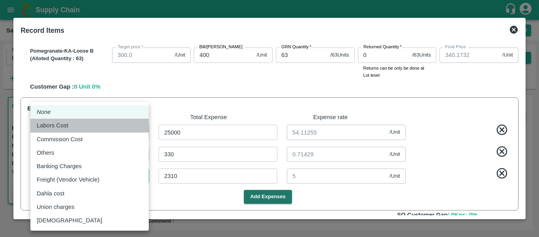
click at [93, 124] on div "Labors Cost" at bounding box center [90, 125] width 106 height 9
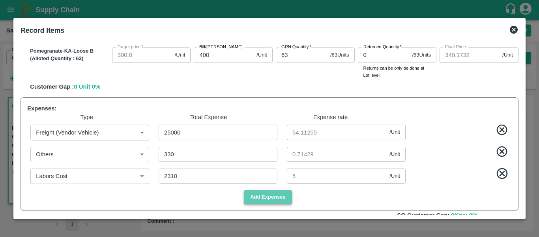
click at [257, 193] on button "Add Expenses" at bounding box center [268, 197] width 48 height 14
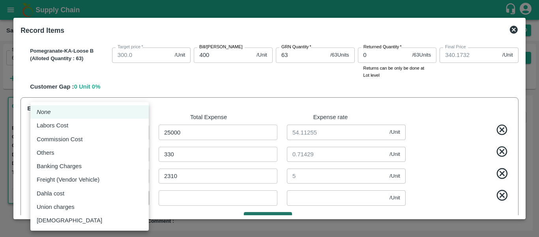
click at [71, 196] on body "Supply Chain Sales Orders Direct Customer Add SO ID 606047 SO ID Start Date Sta…" at bounding box center [269, 118] width 539 height 237
click at [86, 138] on div "Commission Cost" at bounding box center [62, 139] width 50 height 9
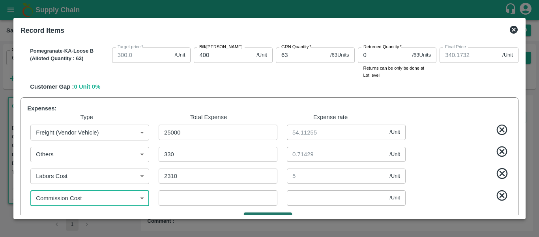
click at [206, 197] on input "number" at bounding box center [218, 197] width 119 height 15
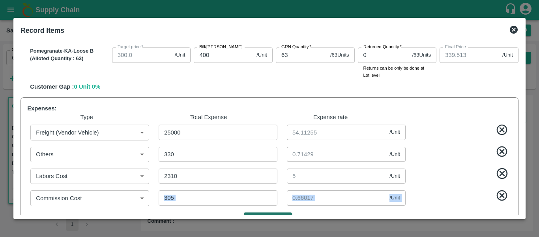
drag, startPoint x: 522, startPoint y: 170, endPoint x: 519, endPoint y: 206, distance: 36.9
click at [519, 206] on div "Record Items SOI Level GRN Lot Level GRN Pomegranate-KA-PRM-100-150 (Alloted Qu…" at bounding box center [269, 118] width 512 height 201
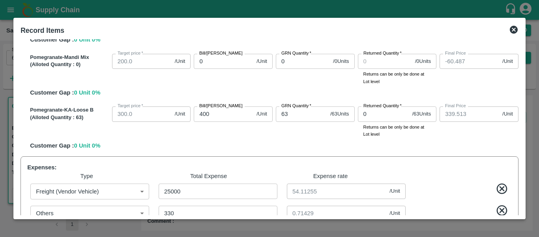
scroll to position [566, 0]
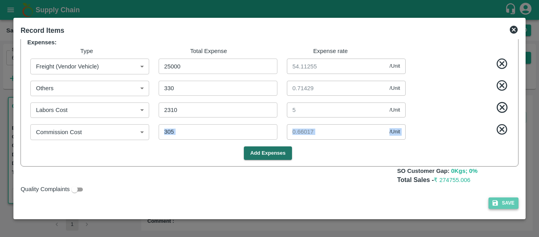
click at [503, 205] on button "Save" at bounding box center [504, 202] width 30 height 11
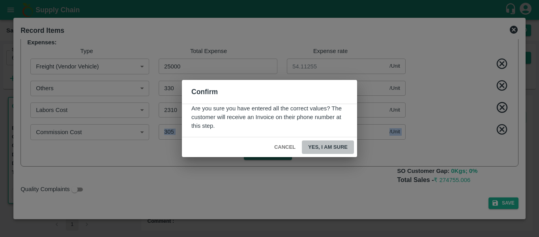
click at [331, 146] on button "Yes, I am sure" at bounding box center [328, 147] width 52 height 14
drag, startPoint x: 522, startPoint y: 176, endPoint x: 522, endPoint y: 151, distance: 24.9
click at [522, 151] on div "Confirm Are you sure you have entered all the correct values? The customer will…" at bounding box center [269, 118] width 539 height 237
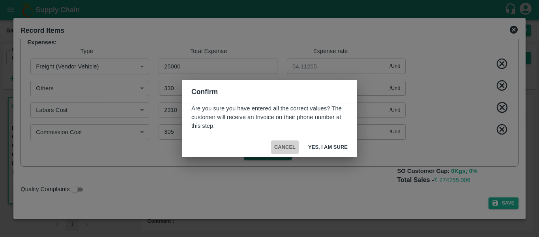
click at [281, 146] on button "Cancel" at bounding box center [285, 147] width 28 height 14
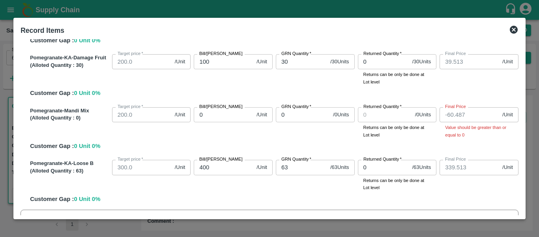
scroll to position [370, 0]
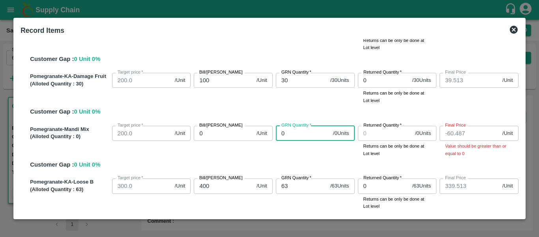
click at [302, 137] on input "0" at bounding box center [303, 133] width 54 height 15
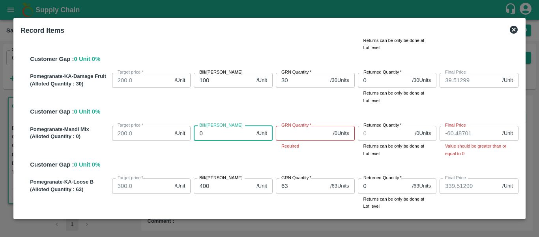
click at [223, 131] on input "0" at bounding box center [224, 133] width 60 height 15
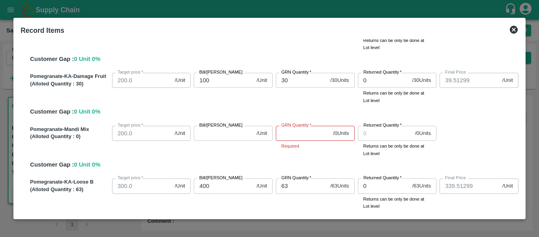
click at [242, 161] on div "Pomegranate-Mandi Mix (Alloted Quantity : 0 ) Target price   * 200.0 /Unit Targ…" at bounding box center [273, 145] width 492 height 47
click at [301, 135] on input "GRN Quantity   *" at bounding box center [303, 133] width 54 height 15
click at [317, 149] on div "GRN Quantity   * 0 / 0 Units GRN Quantity" at bounding box center [314, 139] width 82 height 34
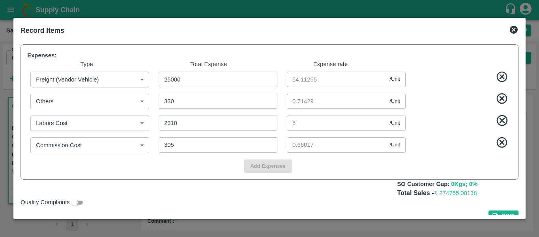
scroll to position [566, 0]
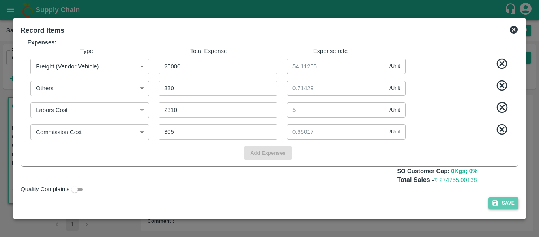
click at [498, 205] on button "Save" at bounding box center [504, 202] width 30 height 11
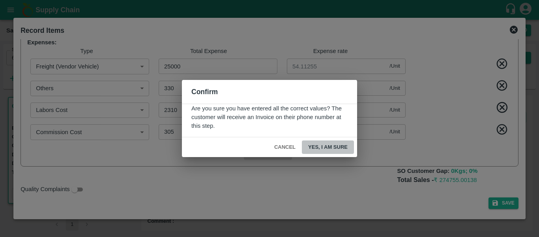
click at [338, 149] on button "Yes, I am sure" at bounding box center [328, 147] width 52 height 14
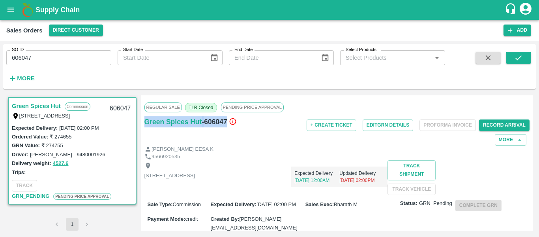
drag, startPoint x: 228, startPoint y: 121, endPoint x: 141, endPoint y: 119, distance: 86.9
click at [141, 119] on div "Regular Sale TLB Closed PENDING PRICE APPROVAL Green Spices Hut - 606047 + Crea…" at bounding box center [337, 162] width 392 height 135
copy div "Green Spices Hut - 606047"
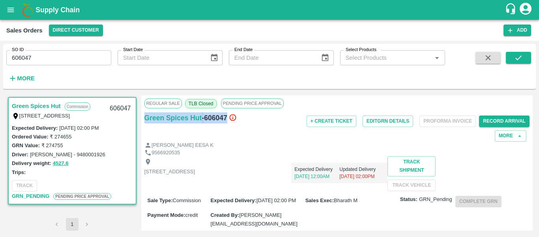
scroll to position [6, 0]
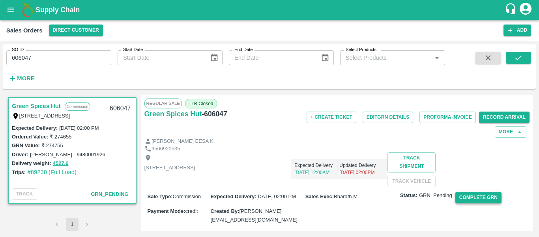
click at [471, 203] on button "Complete GRN" at bounding box center [479, 196] width 46 height 11
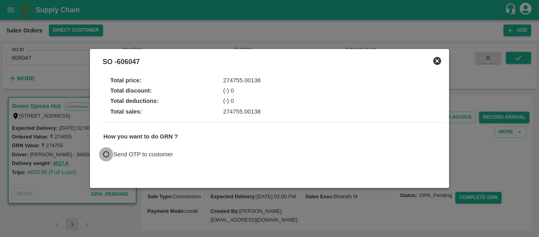
click at [107, 152] on input "Send OTP to customer" at bounding box center [106, 154] width 15 height 15
radio input "true"
click at [193, 153] on button "Send OTP" at bounding box center [195, 153] width 32 height 11
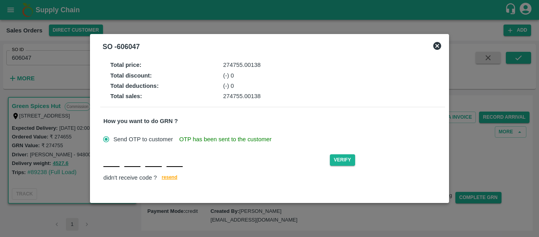
click at [114, 165] on input "text" at bounding box center [111, 159] width 16 height 14
type input "Z"
type input "E"
type input "Z"
type input "X"
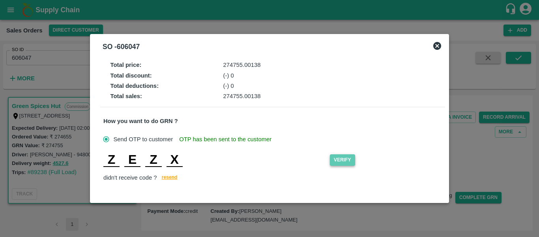
click at [343, 161] on button "Verify" at bounding box center [342, 159] width 25 height 11
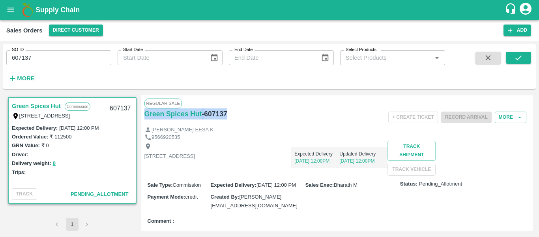
drag, startPoint x: 233, startPoint y: 115, endPoint x: 146, endPoint y: 117, distance: 87.7
click at [146, 117] on div "Green Spices Hut - 607137" at bounding box center [209, 113] width 128 height 11
copy div "Green Spices Hut - 607137"
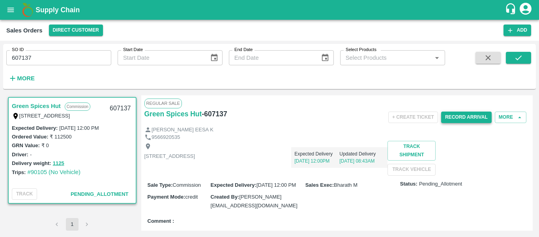
click at [461, 111] on button "Record Arrival" at bounding box center [466, 116] width 51 height 11
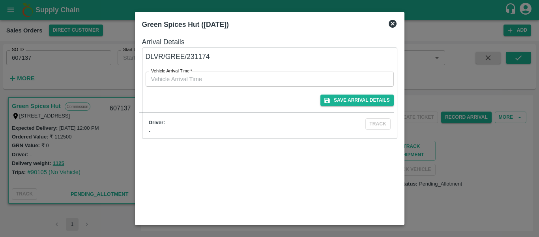
type input "DD/MM/YYYY hh:mm aa"
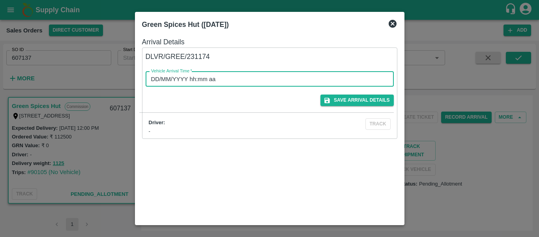
click at [228, 77] on input "DD/MM/YYYY hh:mm aa" at bounding box center [267, 78] width 243 height 15
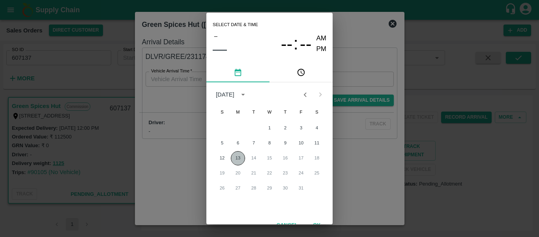
click at [233, 159] on button "13" at bounding box center [238, 158] width 14 height 14
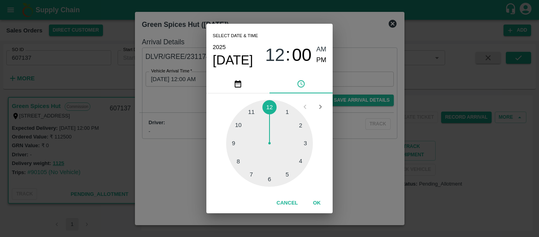
click at [240, 123] on div at bounding box center [269, 142] width 87 height 87
click at [320, 61] on span "PM" at bounding box center [322, 60] width 10 height 11
type input "[DATE] 10:00 PM"
click at [235, 58] on span "[DATE]" at bounding box center [233, 60] width 40 height 16
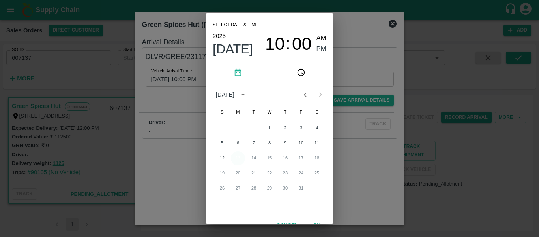
click at [235, 157] on button "13" at bounding box center [238, 158] width 14 height 14
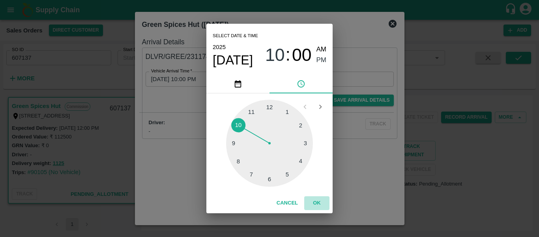
click at [318, 203] on button "OK" at bounding box center [316, 203] width 25 height 14
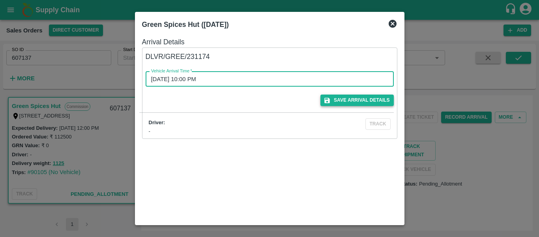
click at [359, 100] on button "Save Arrival Details" at bounding box center [357, 99] width 73 height 11
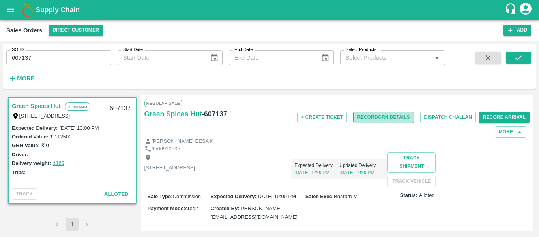
click at [385, 116] on button "Record GRN Details" at bounding box center [383, 116] width 60 height 11
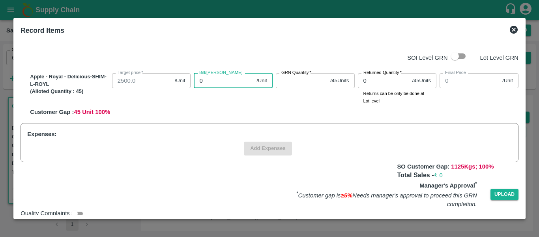
click at [211, 83] on input "0" at bounding box center [224, 80] width 60 height 15
type input "25"
type input "250"
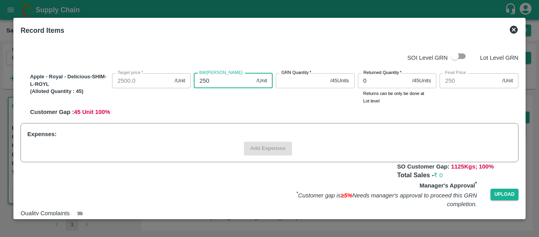
type input "2500"
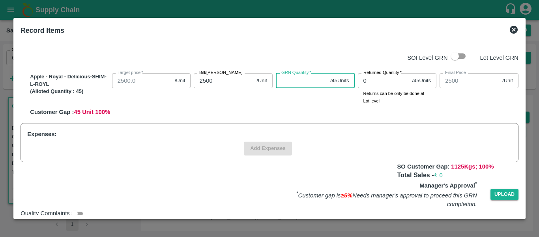
click at [302, 82] on input "GRN Quantity   *" at bounding box center [301, 80] width 51 height 15
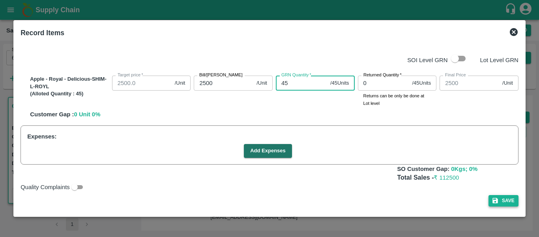
type input "45"
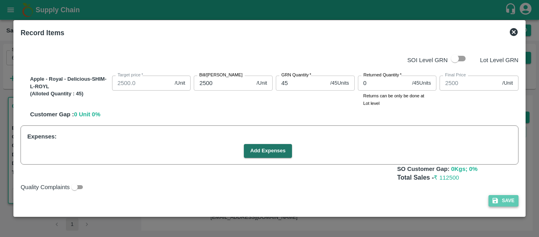
click at [504, 203] on button "Save" at bounding box center [504, 200] width 30 height 11
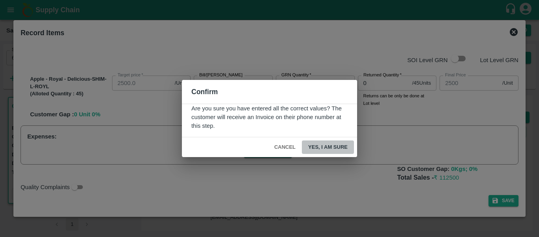
click at [330, 149] on button "Yes, I am sure" at bounding box center [328, 147] width 52 height 14
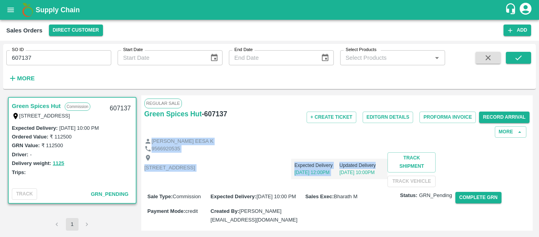
drag, startPoint x: 533, startPoint y: 122, endPoint x: 539, endPoint y: 156, distance: 34.9
click at [539, 156] on div "SO ID 607137 SO ID Start Date Start Date End Date End Date Select Products Sele…" at bounding box center [269, 139] width 539 height 196
click at [473, 203] on button "Complete GRN" at bounding box center [479, 196] width 46 height 11
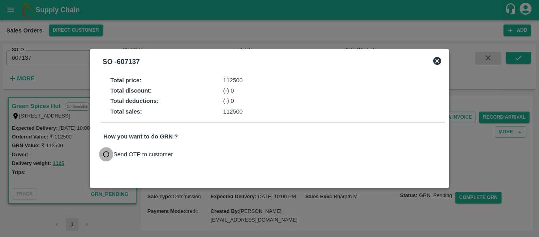
click at [105, 154] on input "Send OTP to customer" at bounding box center [106, 154] width 15 height 15
radio input "true"
click at [192, 156] on button "Send OTP" at bounding box center [195, 153] width 32 height 11
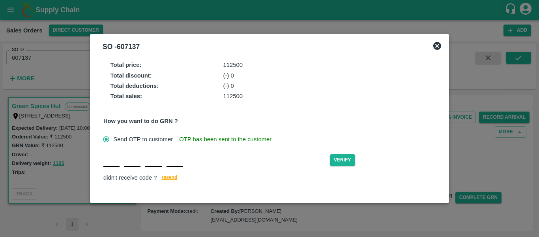
click at [114, 164] on input "text" at bounding box center [111, 159] width 16 height 14
type input "N"
type input "C"
type input "L"
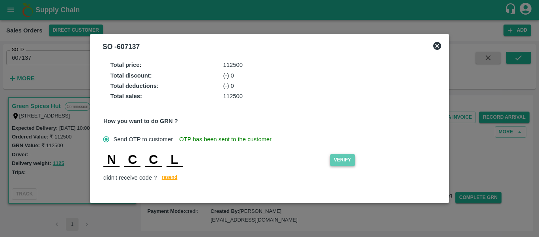
click at [348, 160] on button "Verify" at bounding box center [342, 159] width 25 height 11
